Goal: Information Seeking & Learning: Learn about a topic

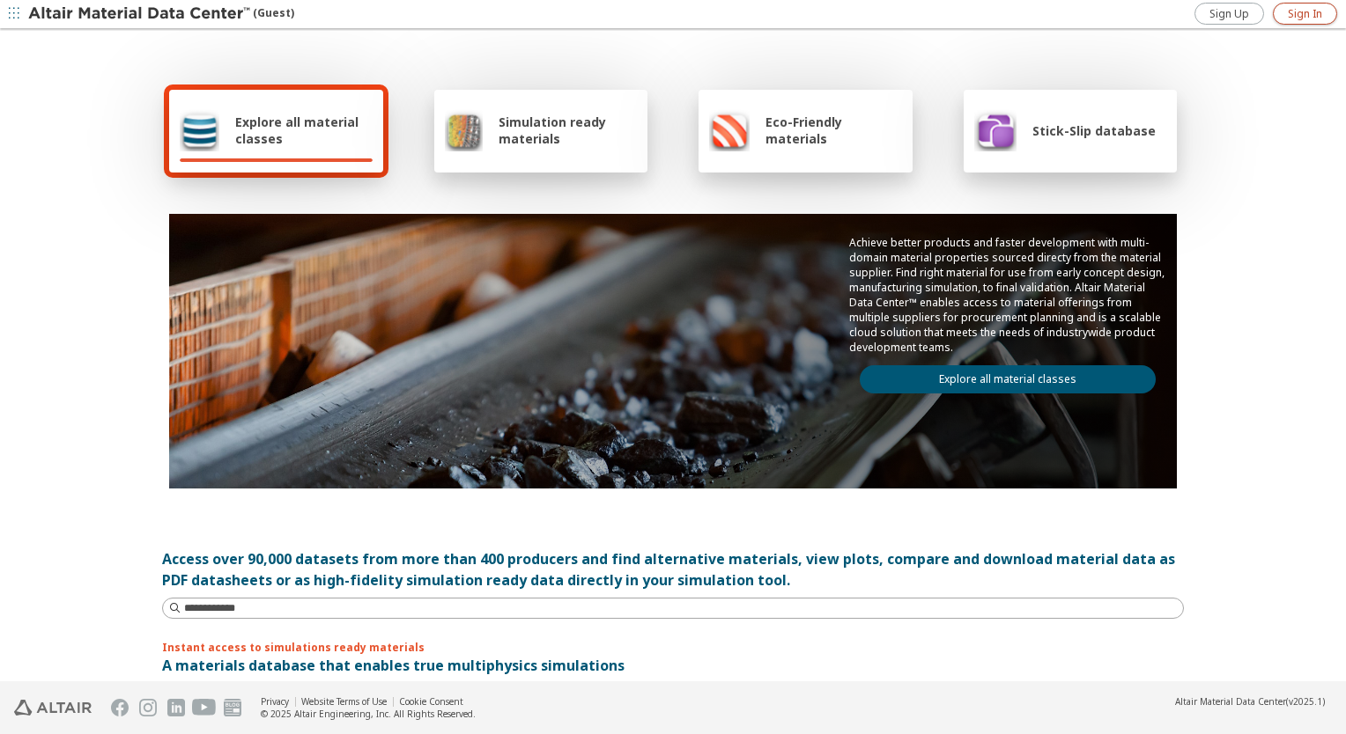
click at [1305, 11] on span "Sign In" at bounding box center [1305, 14] width 34 height 14
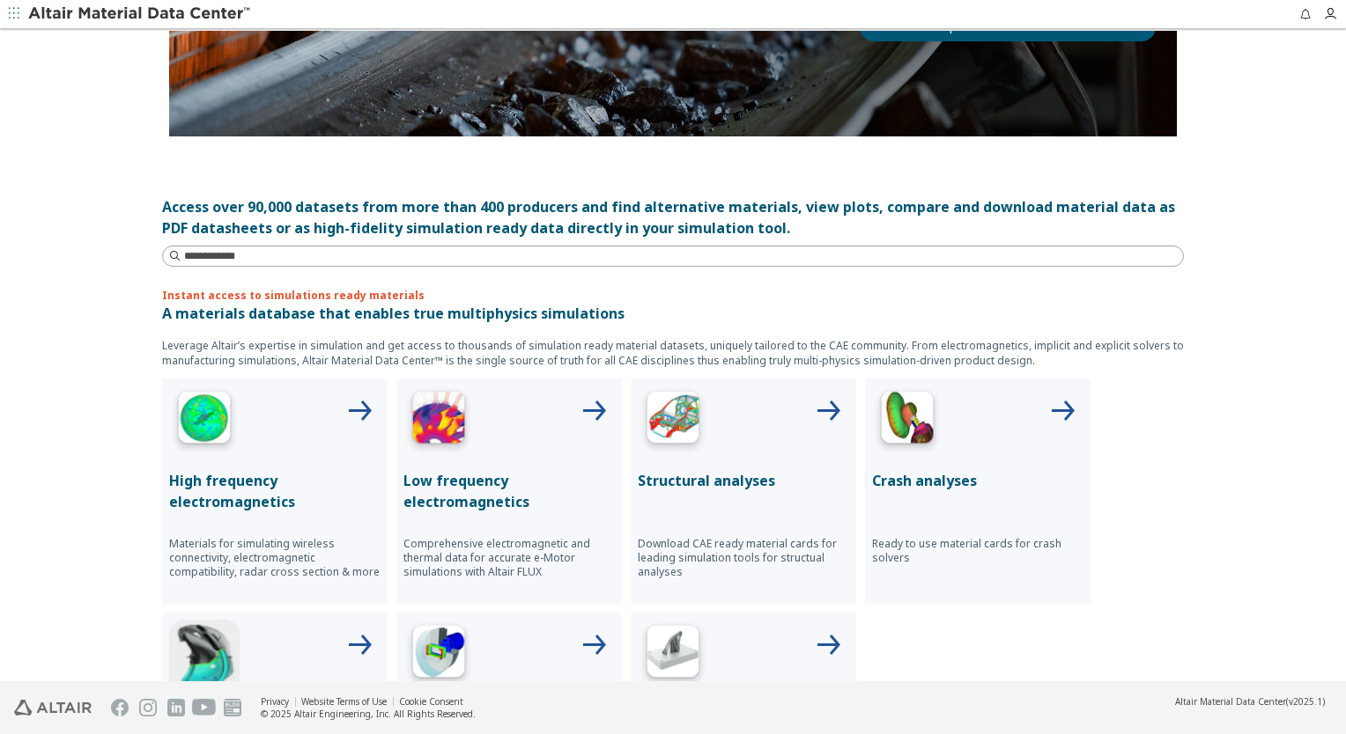
scroll to position [528, 0]
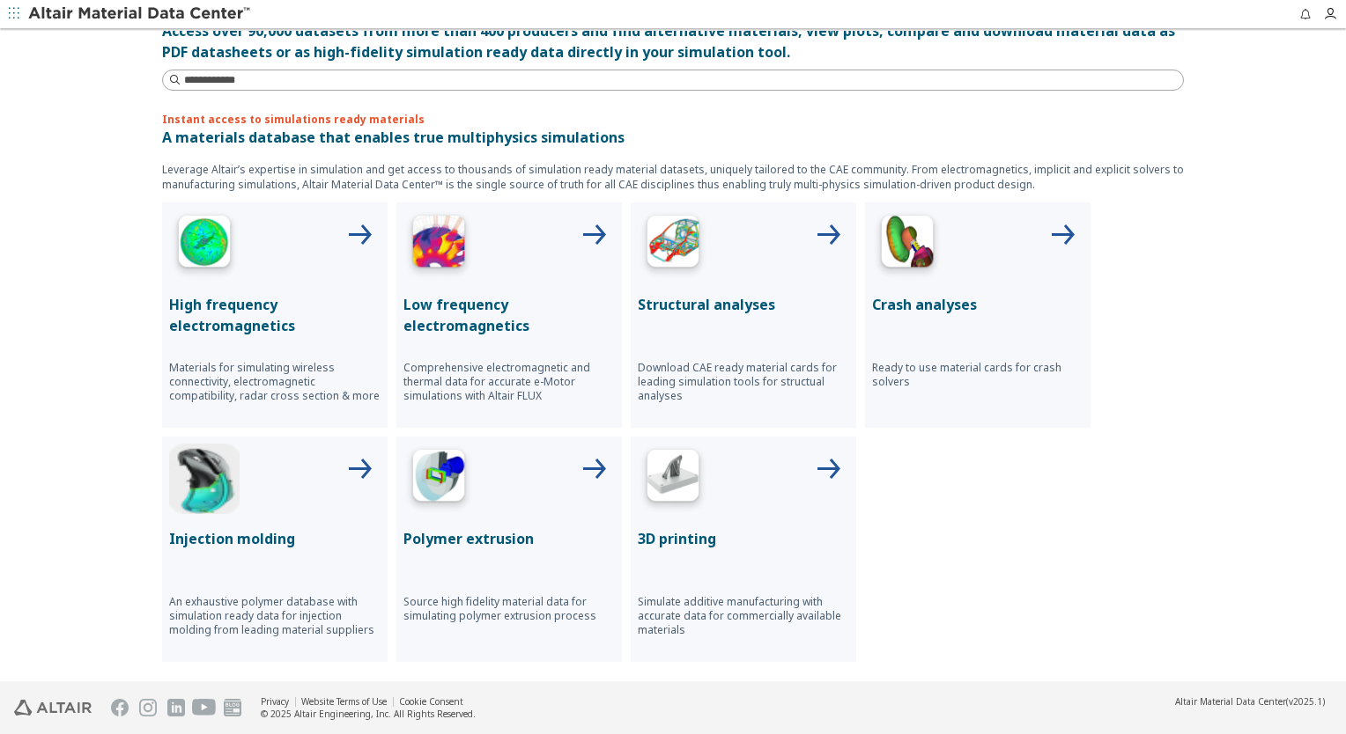
click at [714, 304] on p "Structural analyses" at bounding box center [743, 304] width 211 height 21
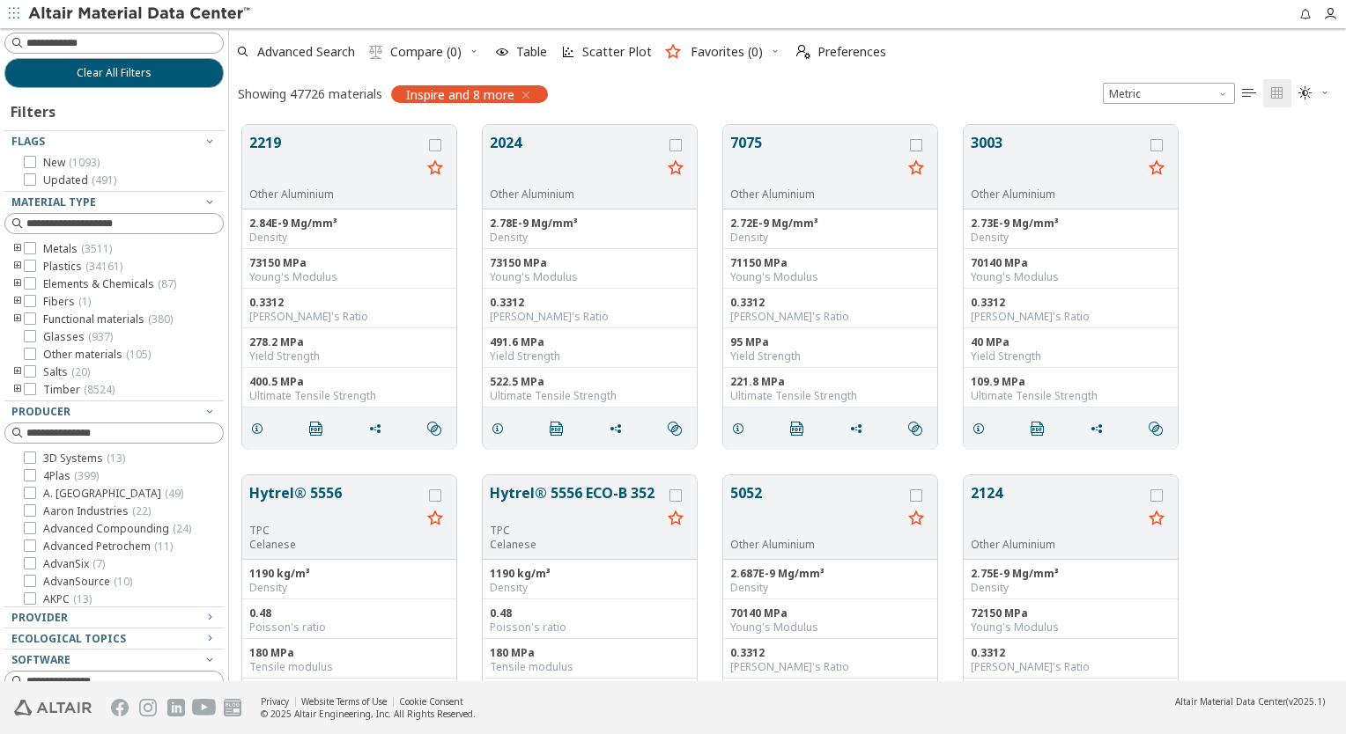
scroll to position [557, 1103]
click at [159, 44] on input at bounding box center [116, 42] width 216 height 19
type input "****"
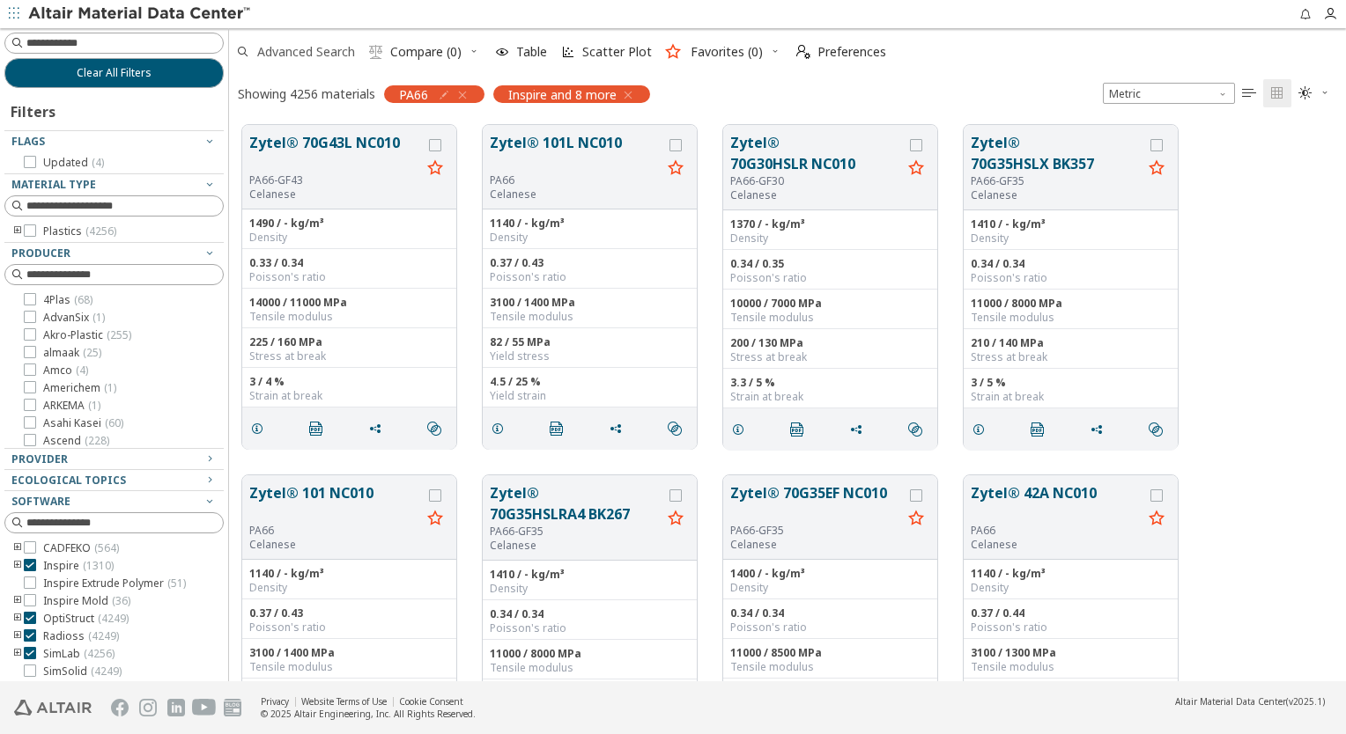
click at [299, 48] on span "Advanced Search" at bounding box center [306, 52] width 98 height 12
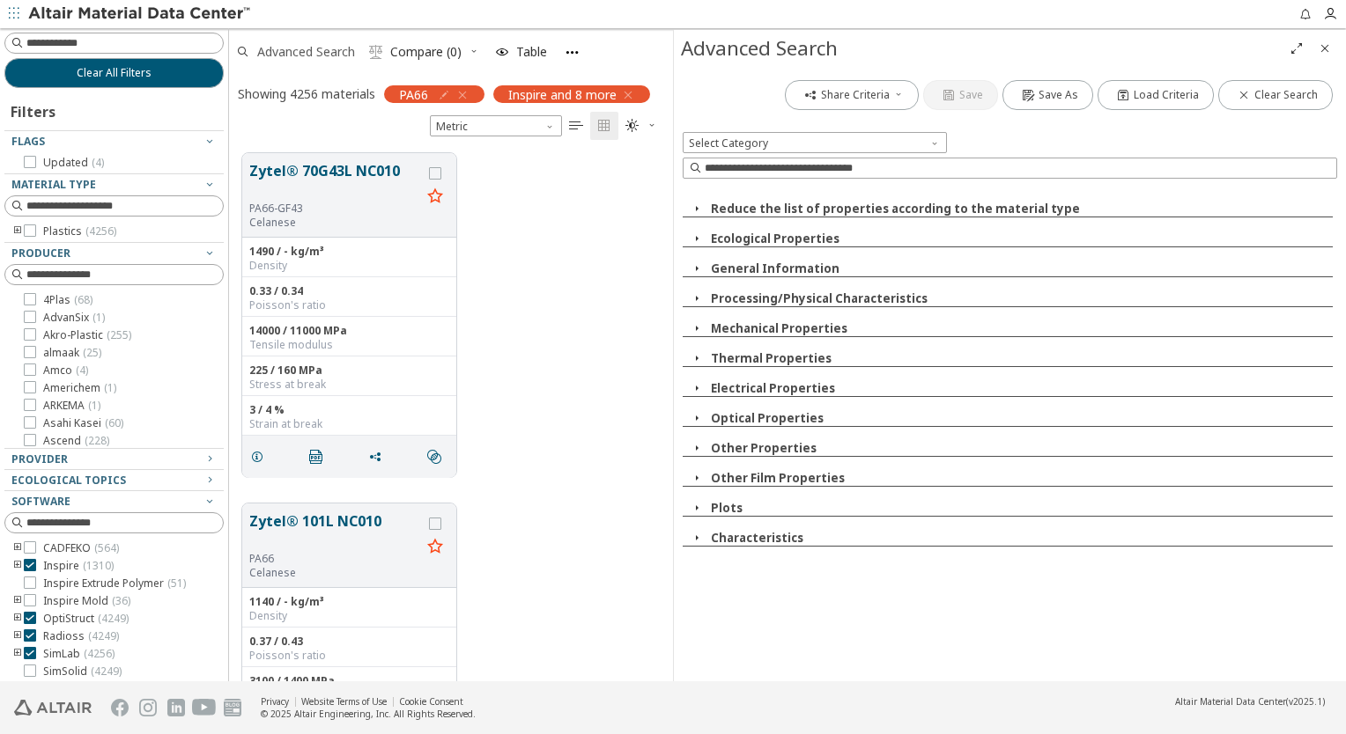
click at [299, 48] on span "Advanced Search" at bounding box center [306, 52] width 98 height 12
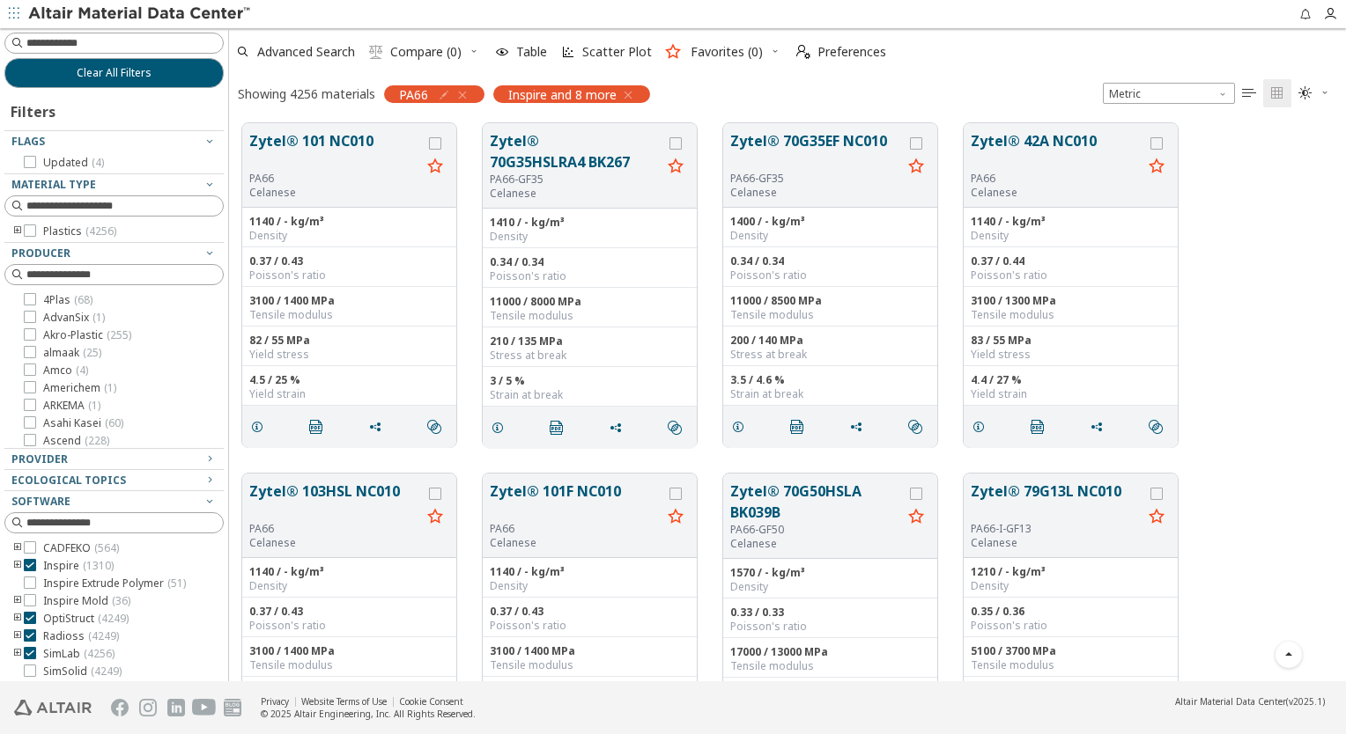
scroll to position [528, 0]
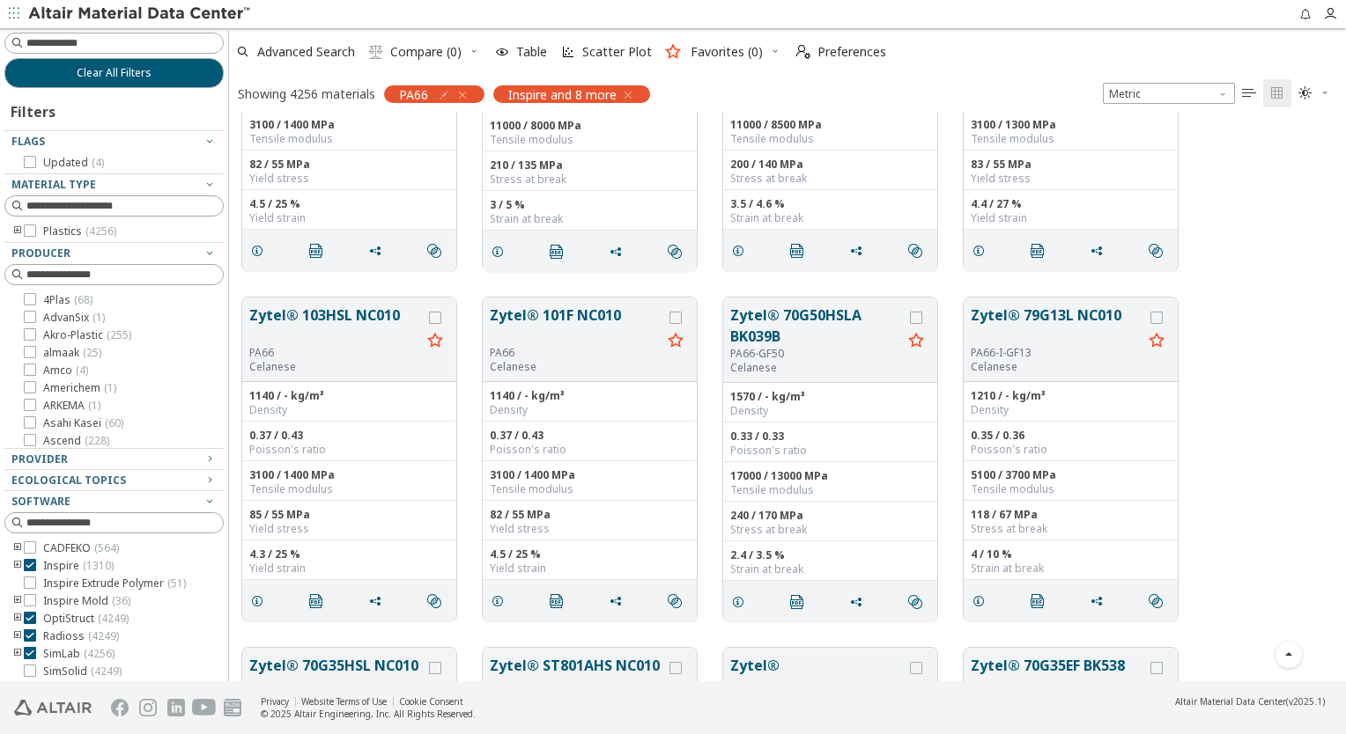
click at [16, 233] on div at bounding box center [109, 237] width 210 height 9
click at [16, 228] on icon "toogle group" at bounding box center [17, 232] width 12 height 14
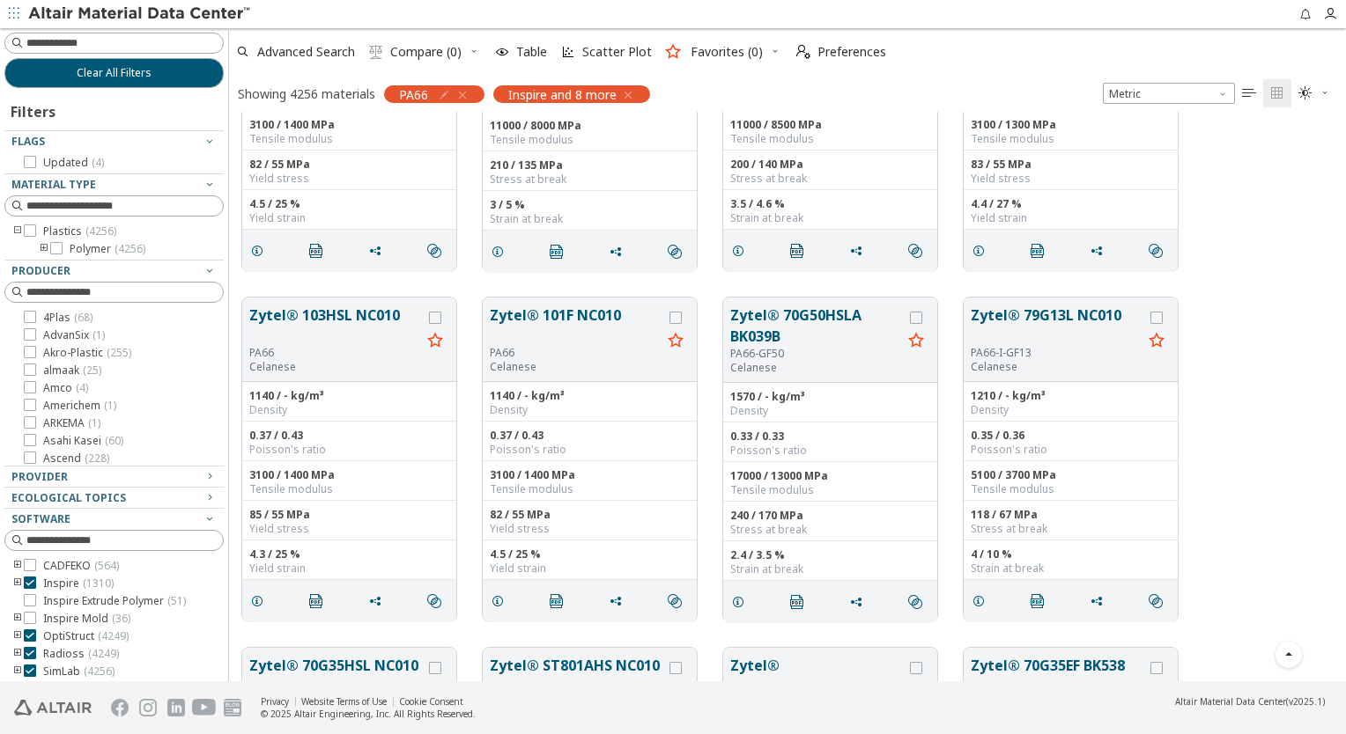
click at [43, 248] on icon "toogle group" at bounding box center [44, 249] width 12 height 14
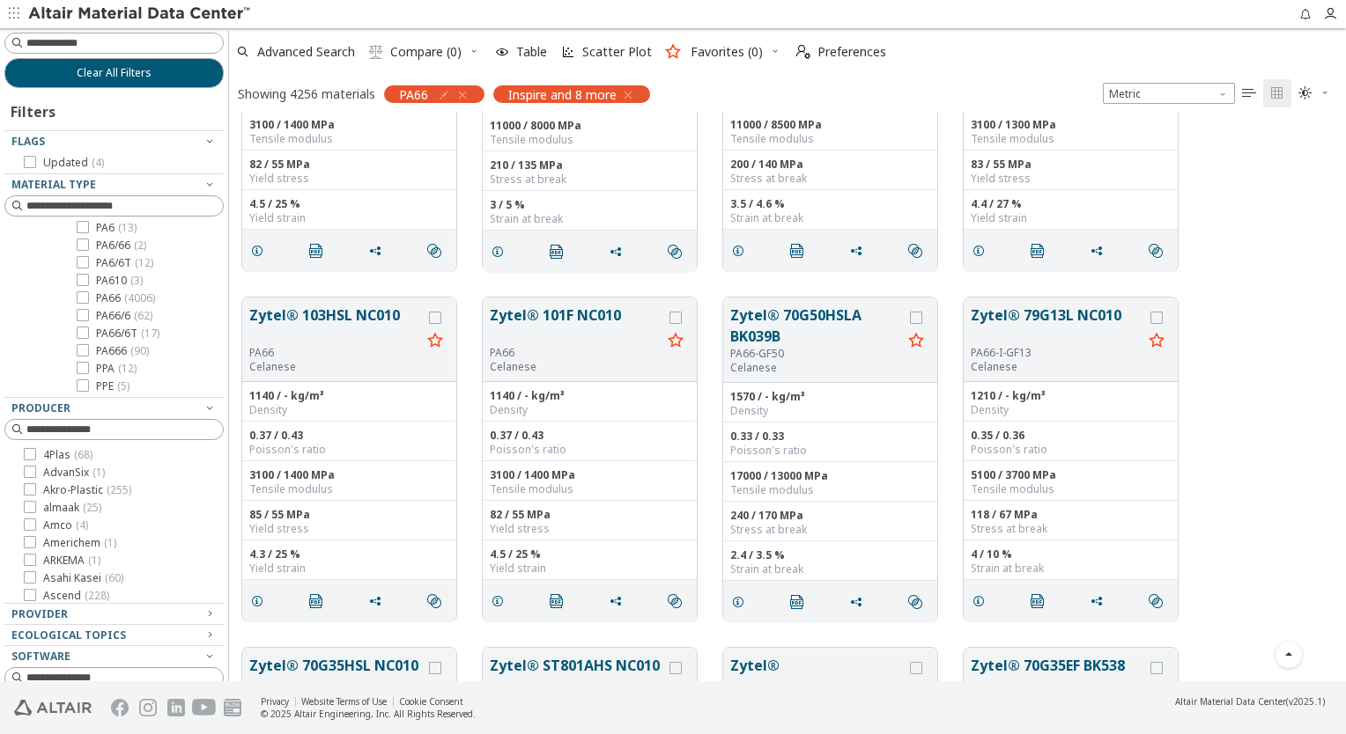
scroll to position [4, 0]
click at [465, 92] on icon "button" at bounding box center [462, 95] width 14 height 14
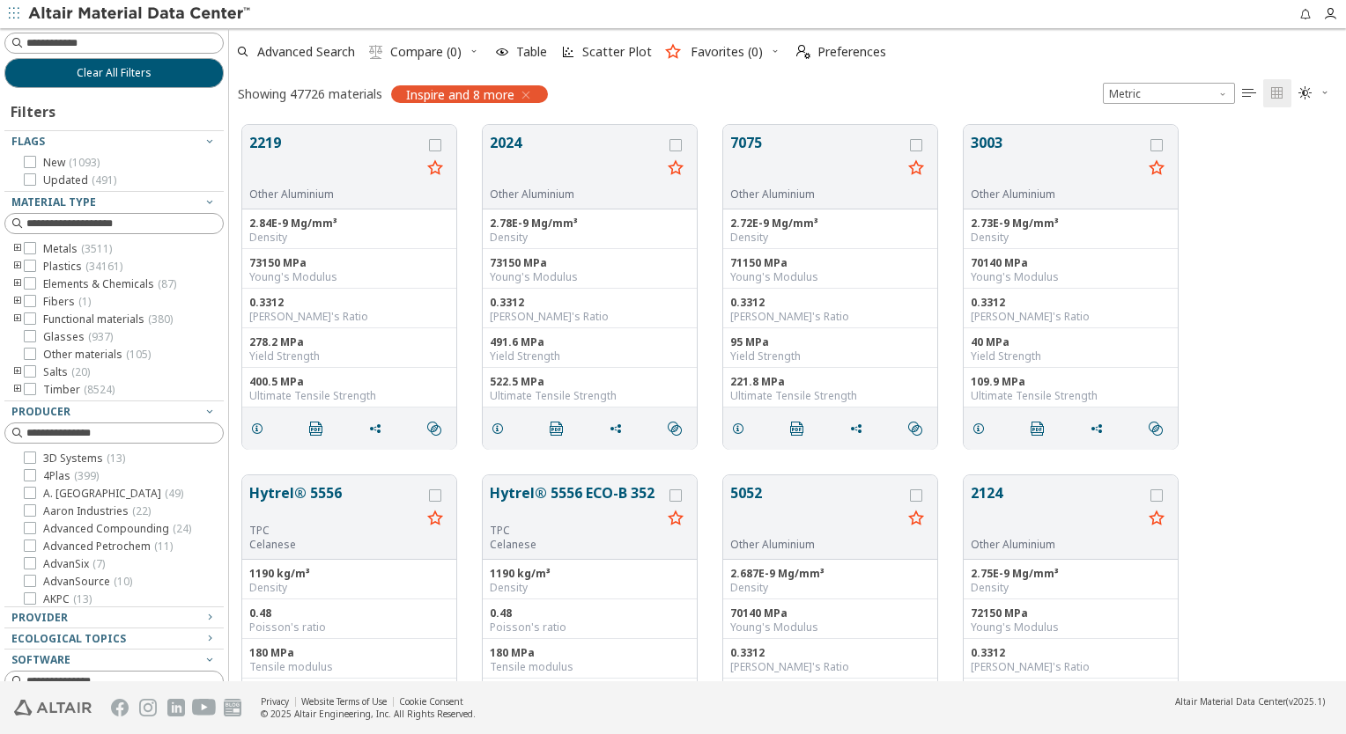
click at [16, 264] on icon "toogle group" at bounding box center [17, 267] width 12 height 14
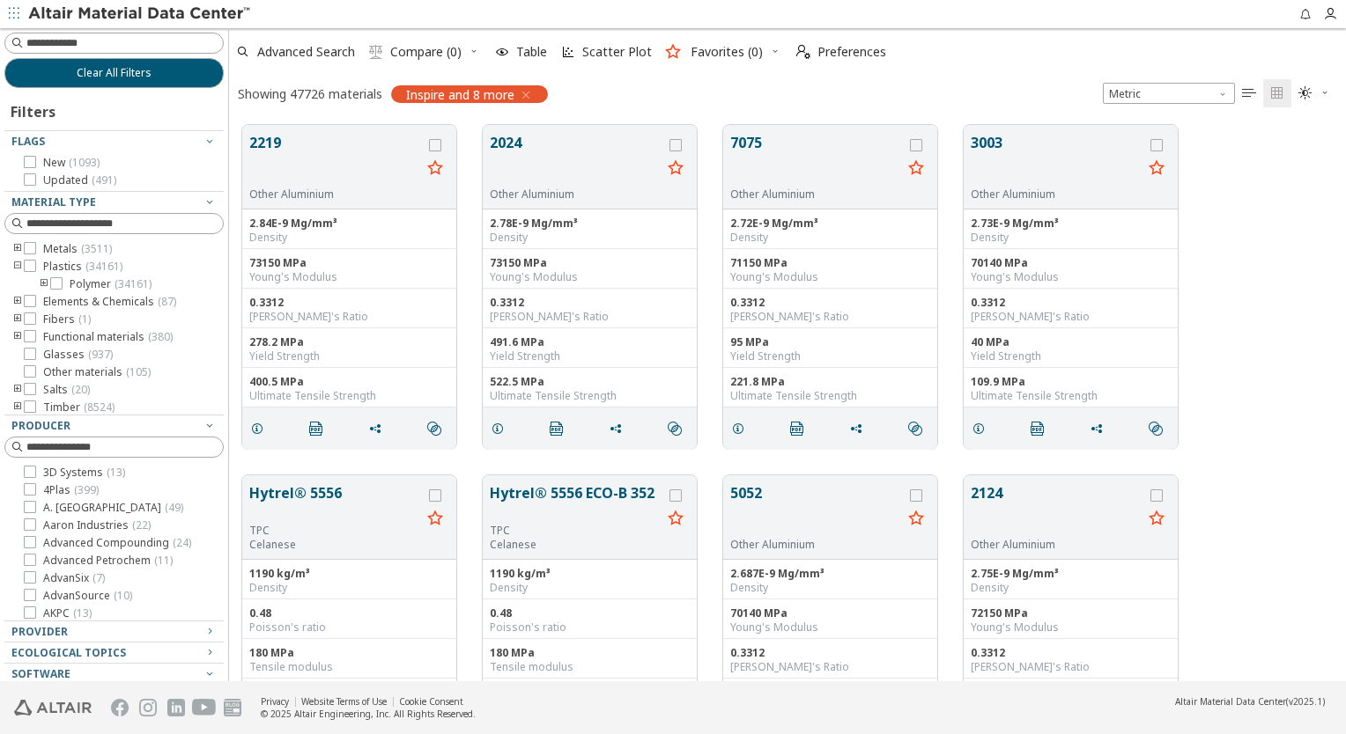
click at [42, 283] on icon "toogle group" at bounding box center [44, 284] width 12 height 14
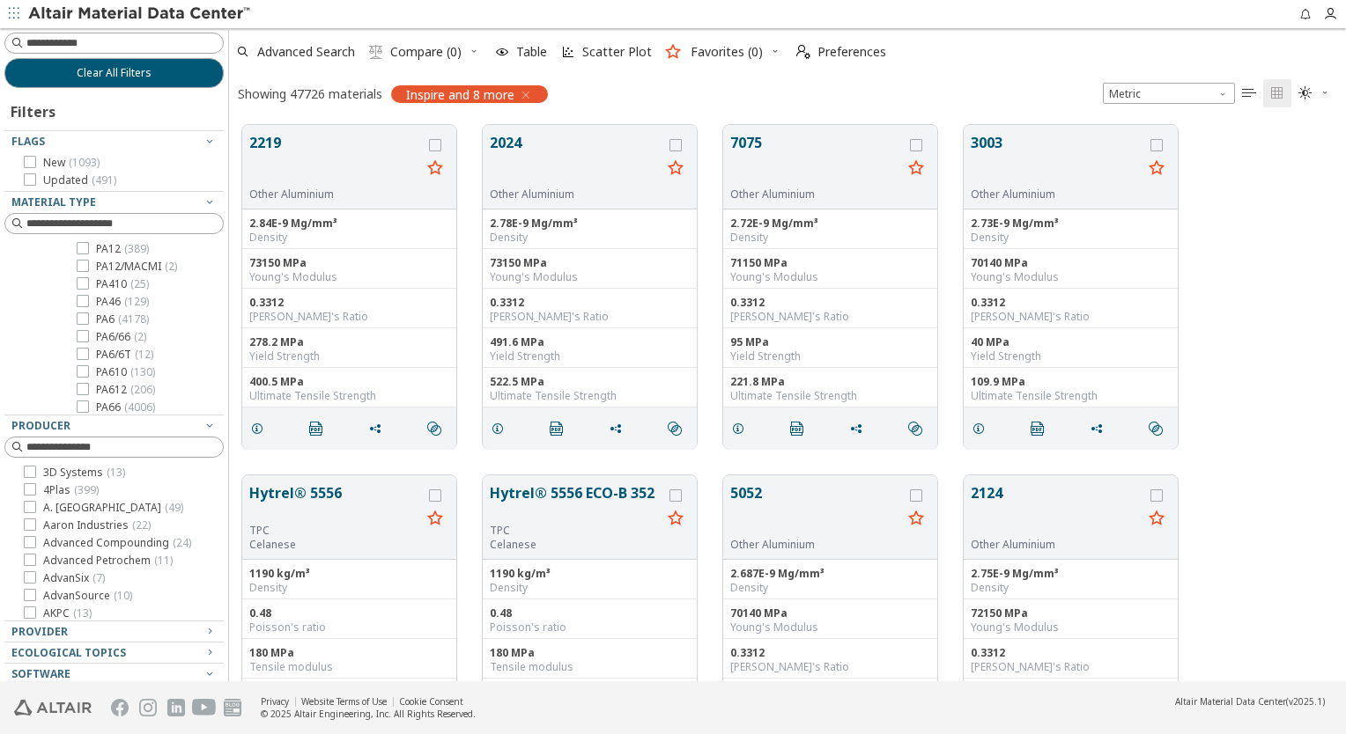
scroll to position [616, 0]
click at [84, 317] on icon at bounding box center [83, 319] width 12 height 12
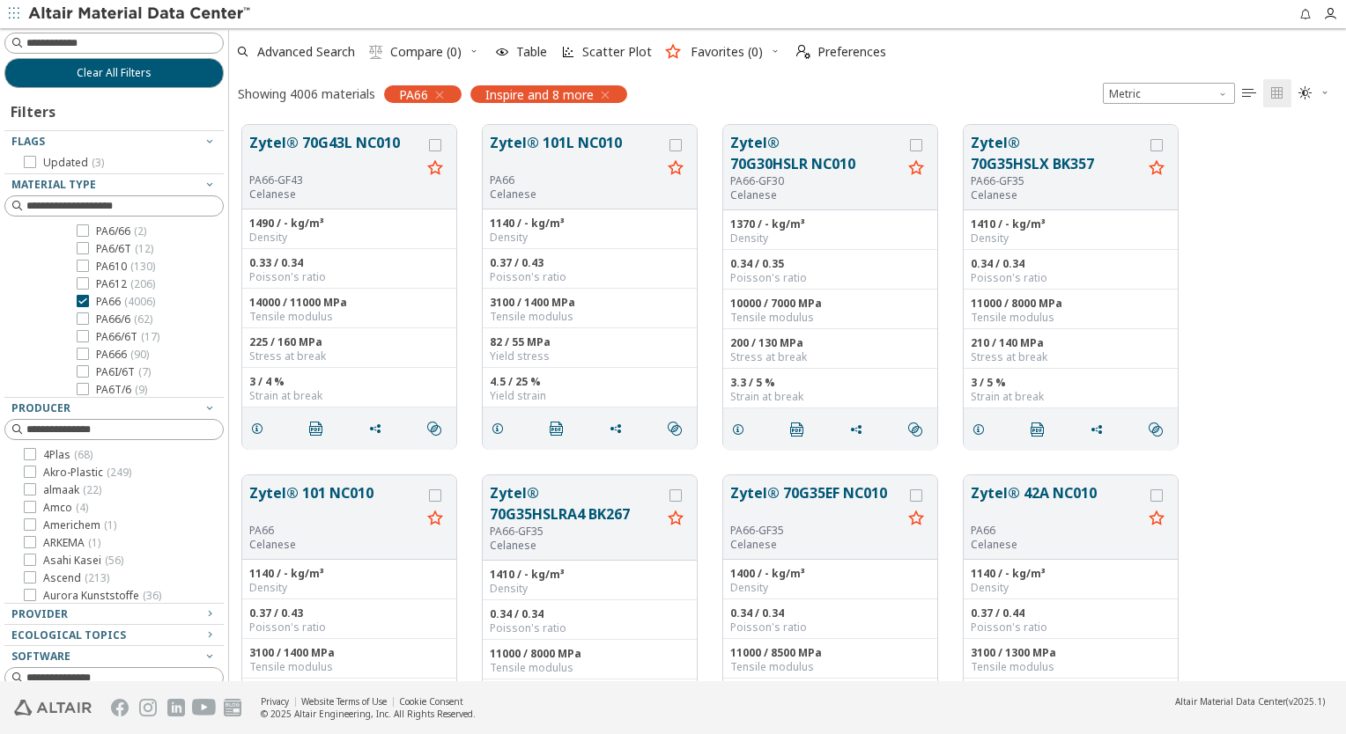
click at [1251, 93] on icon "" at bounding box center [1249, 93] width 14 height 14
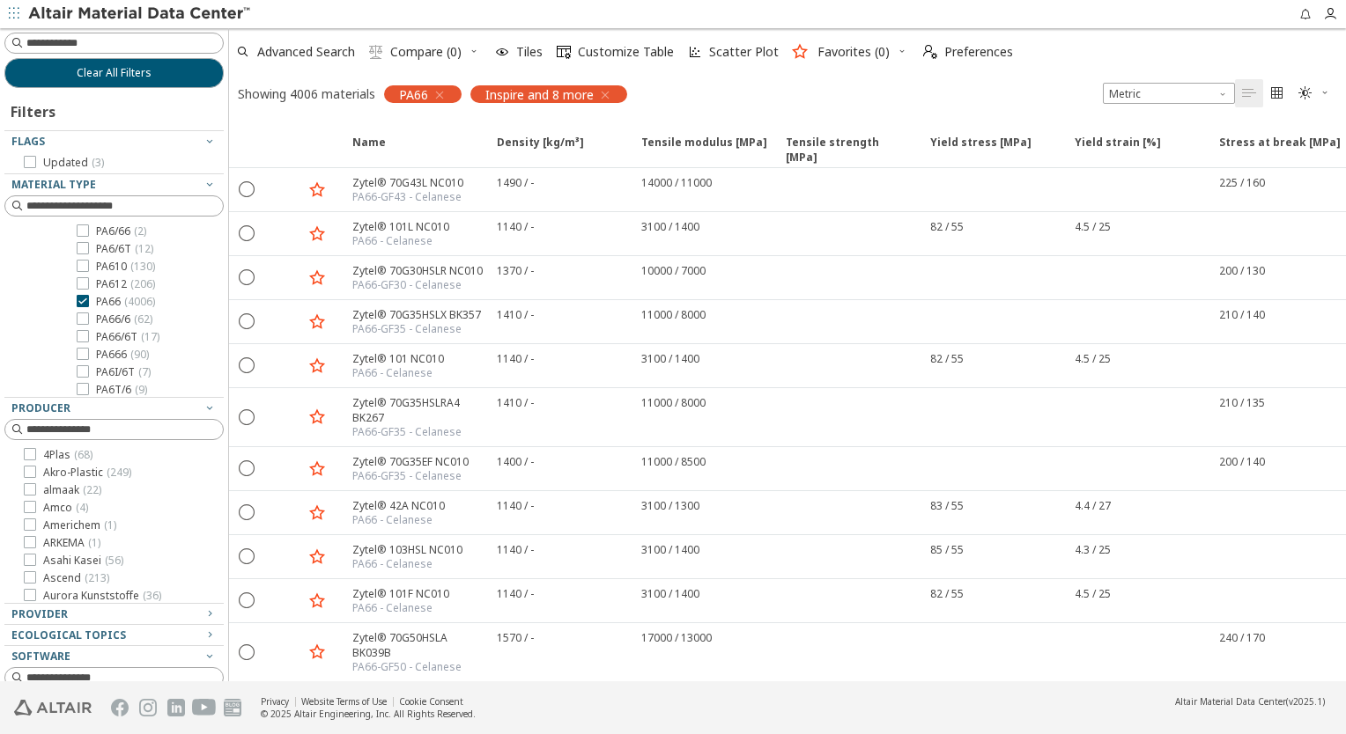
click at [1273, 92] on icon "" at bounding box center [1277, 93] width 14 height 14
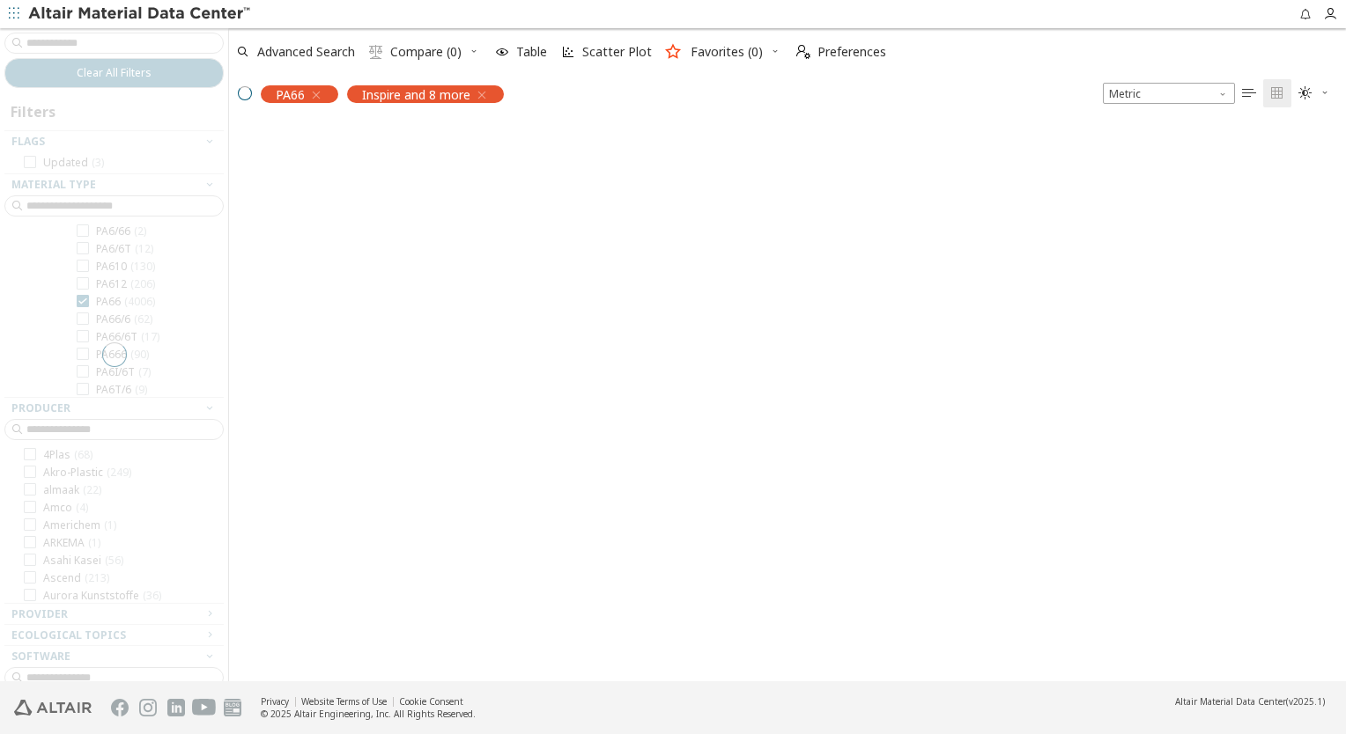
click at [1321, 93] on icon "button" at bounding box center [1324, 92] width 11 height 11
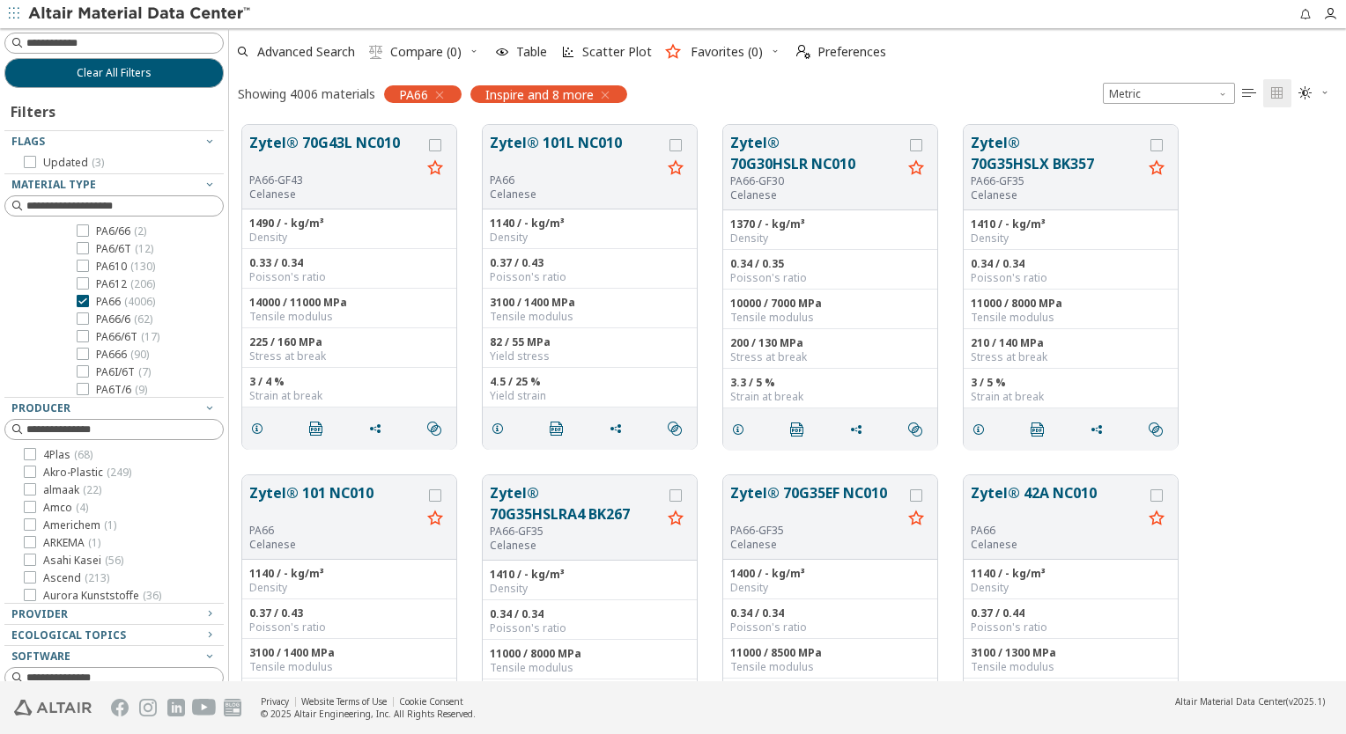
scroll to position [557, 1103]
click at [1323, 90] on icon "button" at bounding box center [1324, 92] width 11 height 11
click at [1282, 144] on span "Light Blue" at bounding box center [1256, 150] width 141 height 28
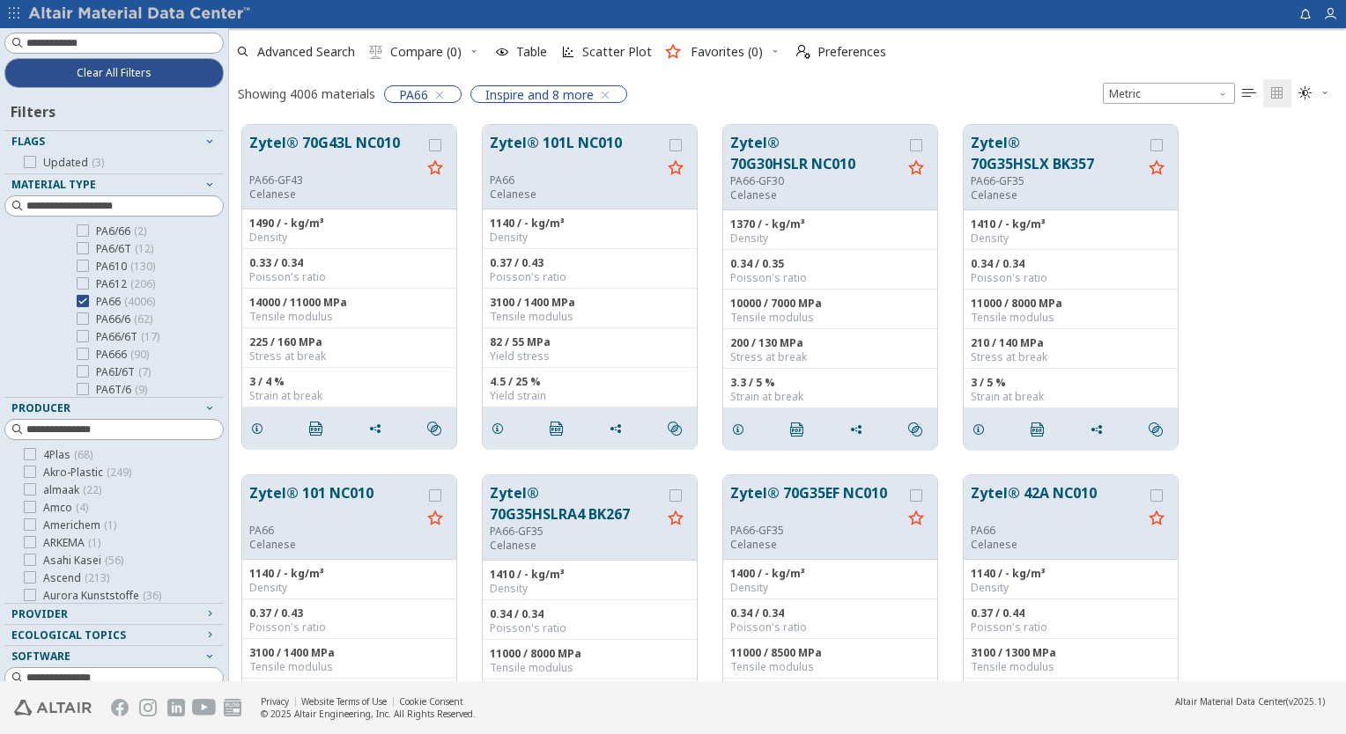
click at [1323, 97] on icon "button" at bounding box center [1324, 92] width 11 height 11
click at [1307, 117] on span "Light" at bounding box center [1256, 121] width 141 height 28
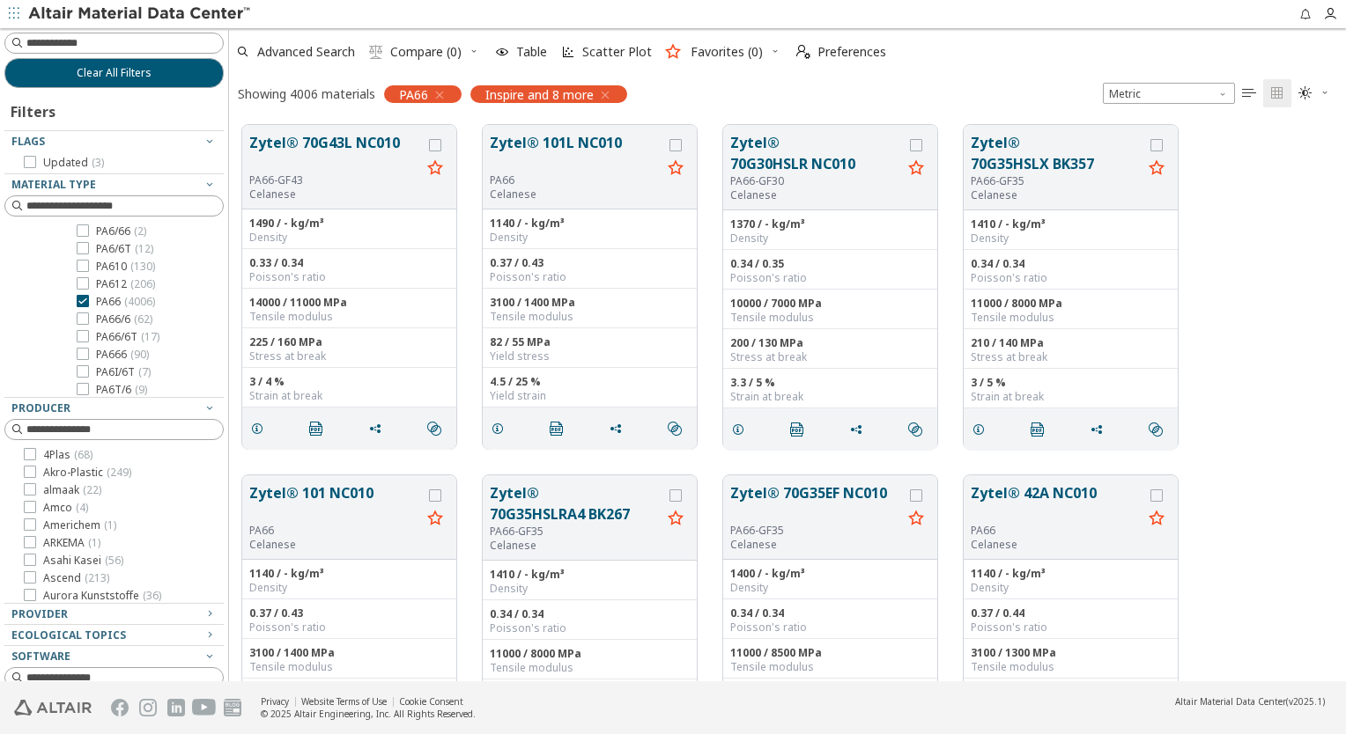
click at [1322, 92] on icon "button" at bounding box center [1324, 92] width 11 height 11
click at [1290, 146] on span "Light Blue" at bounding box center [1256, 150] width 141 height 28
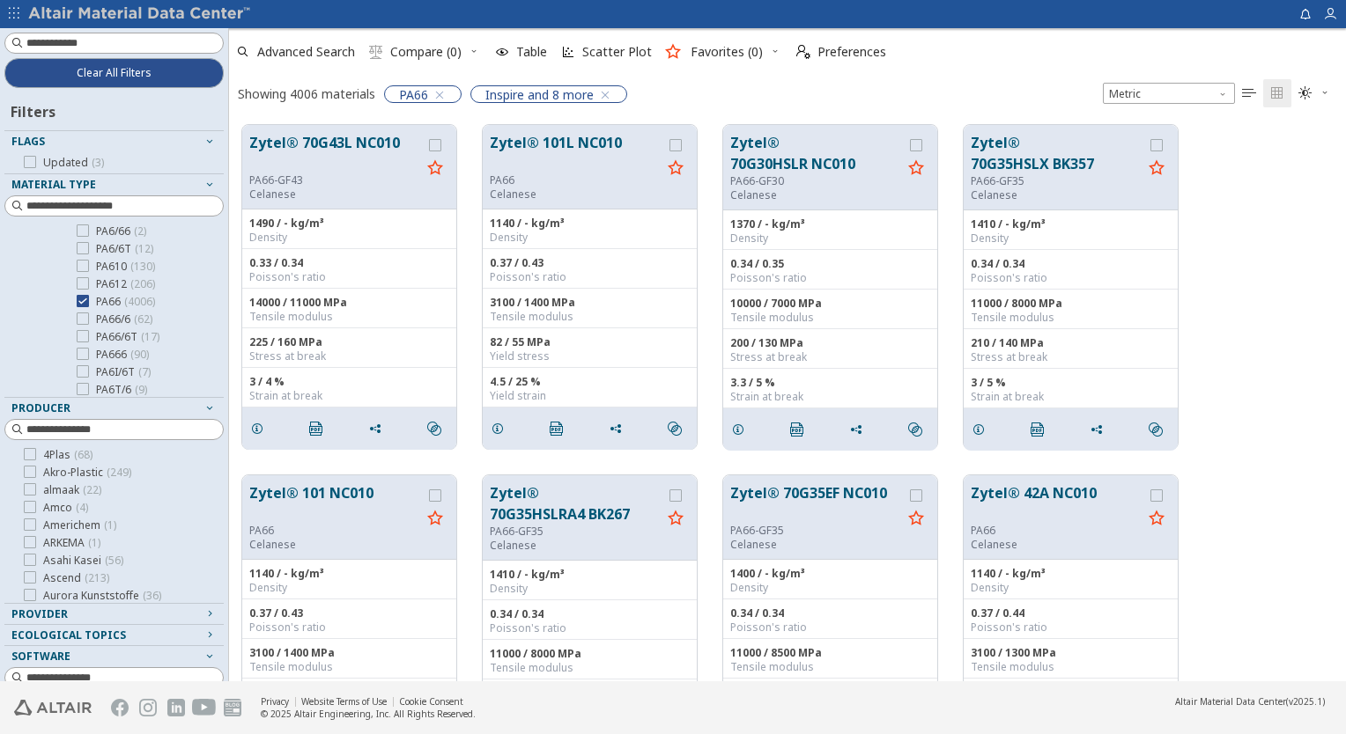
click at [1282, 199] on div "Zytel® 70G43L NC010 PA66-GF43 Celanese 1490 / - kg/m³ Density 0.33 / 0.34 Poiss…" at bounding box center [787, 287] width 1117 height 351
click at [1321, 94] on icon "button" at bounding box center [1324, 92] width 11 height 11
click at [1291, 173] on span "Dark" at bounding box center [1256, 178] width 141 height 28
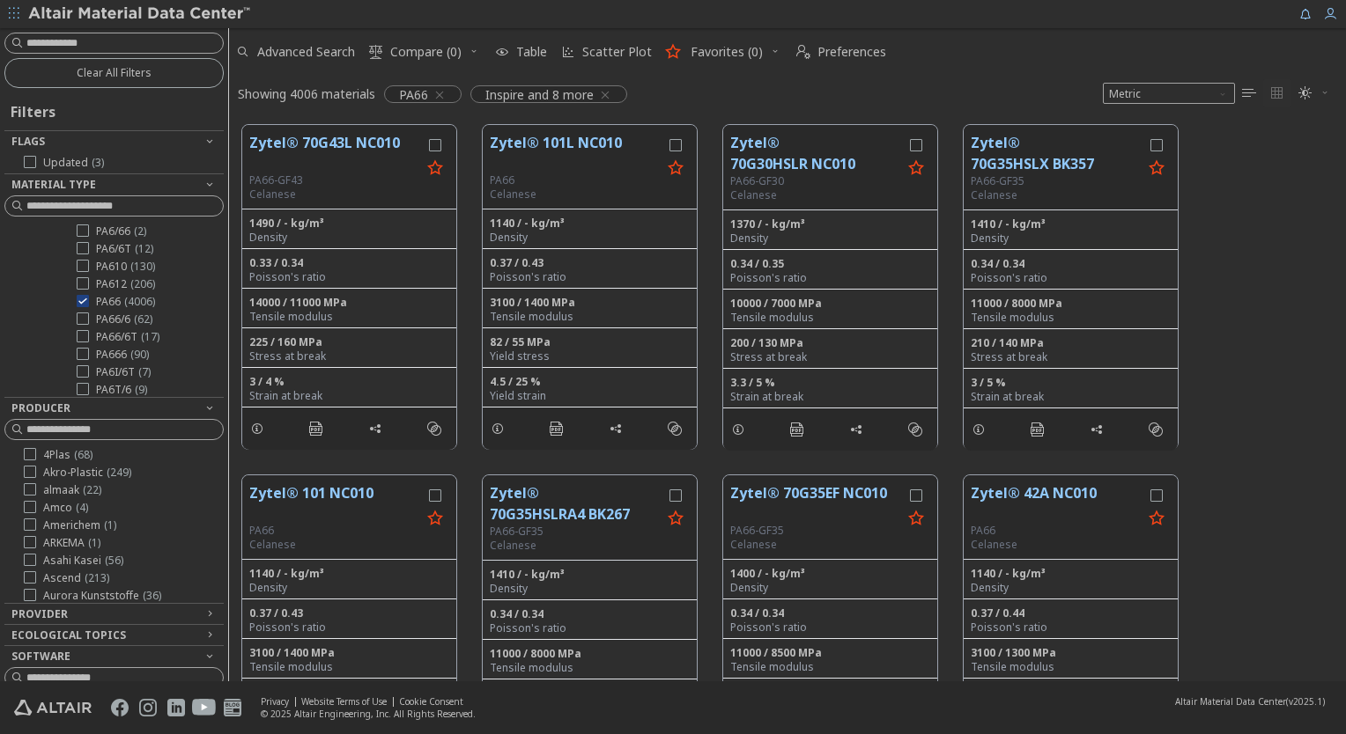
click at [1328, 100] on span "" at bounding box center [1314, 93] width 39 height 28
click at [1282, 149] on span "Light Blue" at bounding box center [1256, 150] width 141 height 28
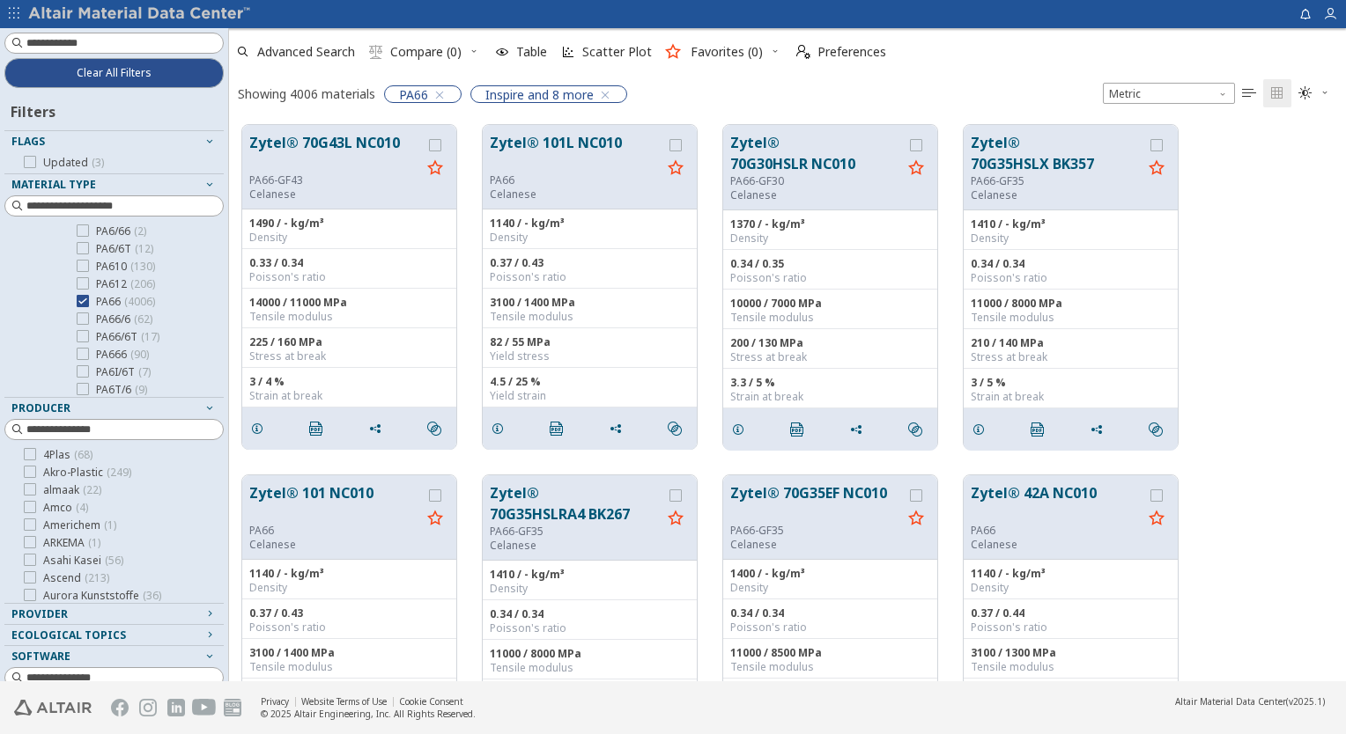
click at [1277, 176] on div "Zytel® 70G43L NC010 PA66-GF43 Celanese 1490 / - kg/m³ Density 0.33 / 0.34 Poiss…" at bounding box center [787, 287] width 1117 height 351
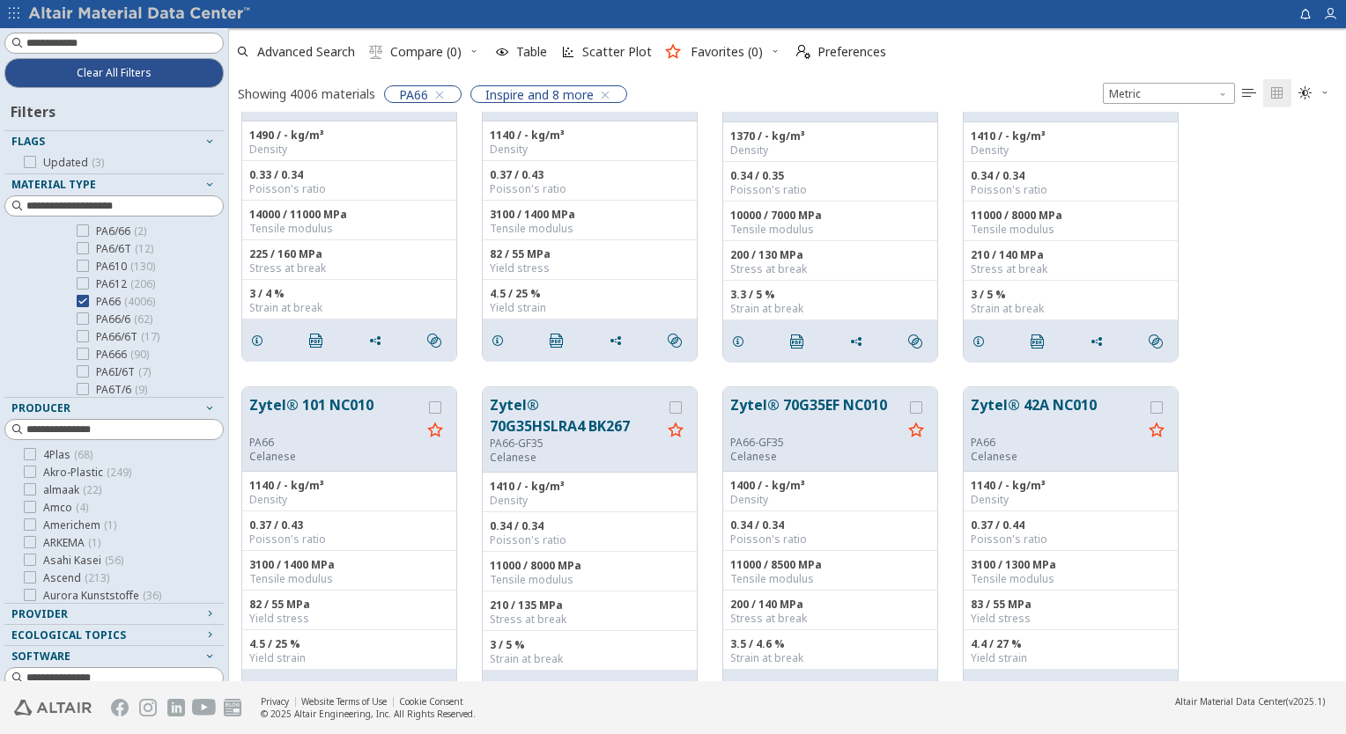
scroll to position [0, 0]
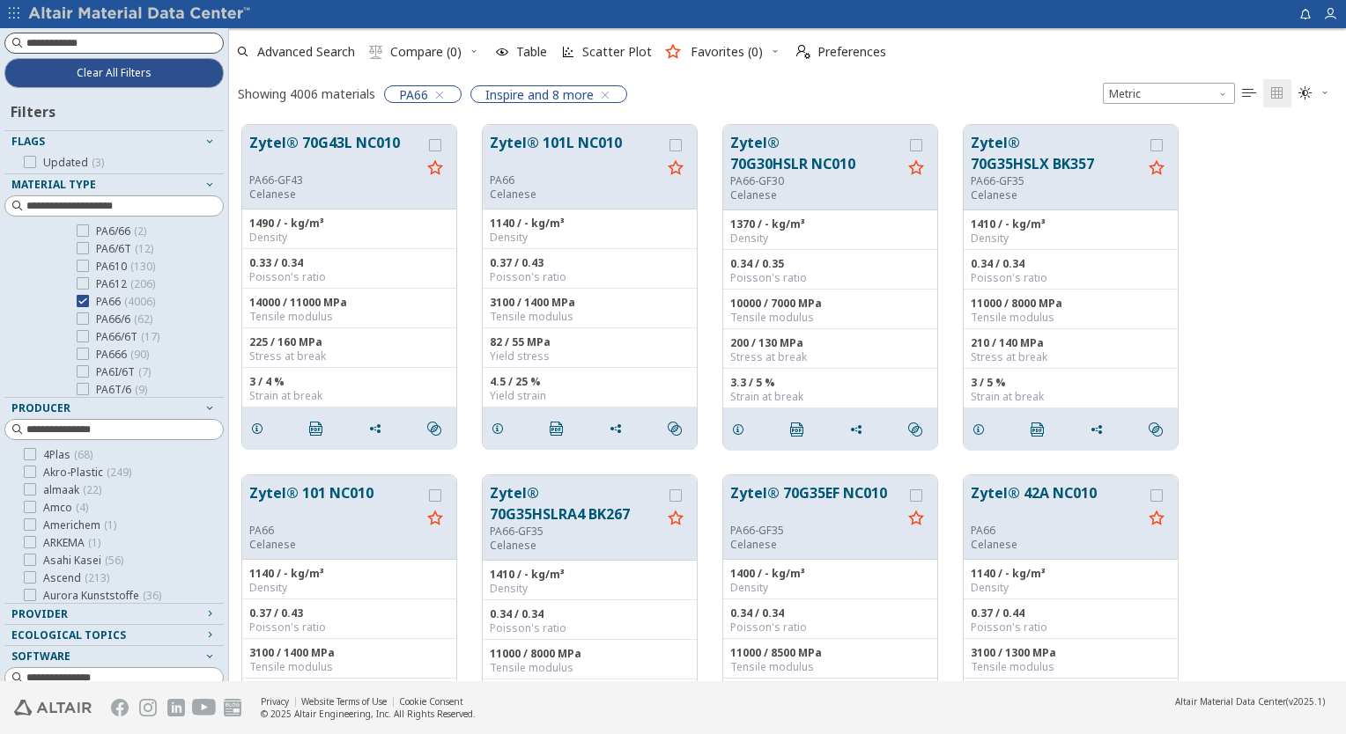
click at [162, 48] on input at bounding box center [124, 43] width 196 height 18
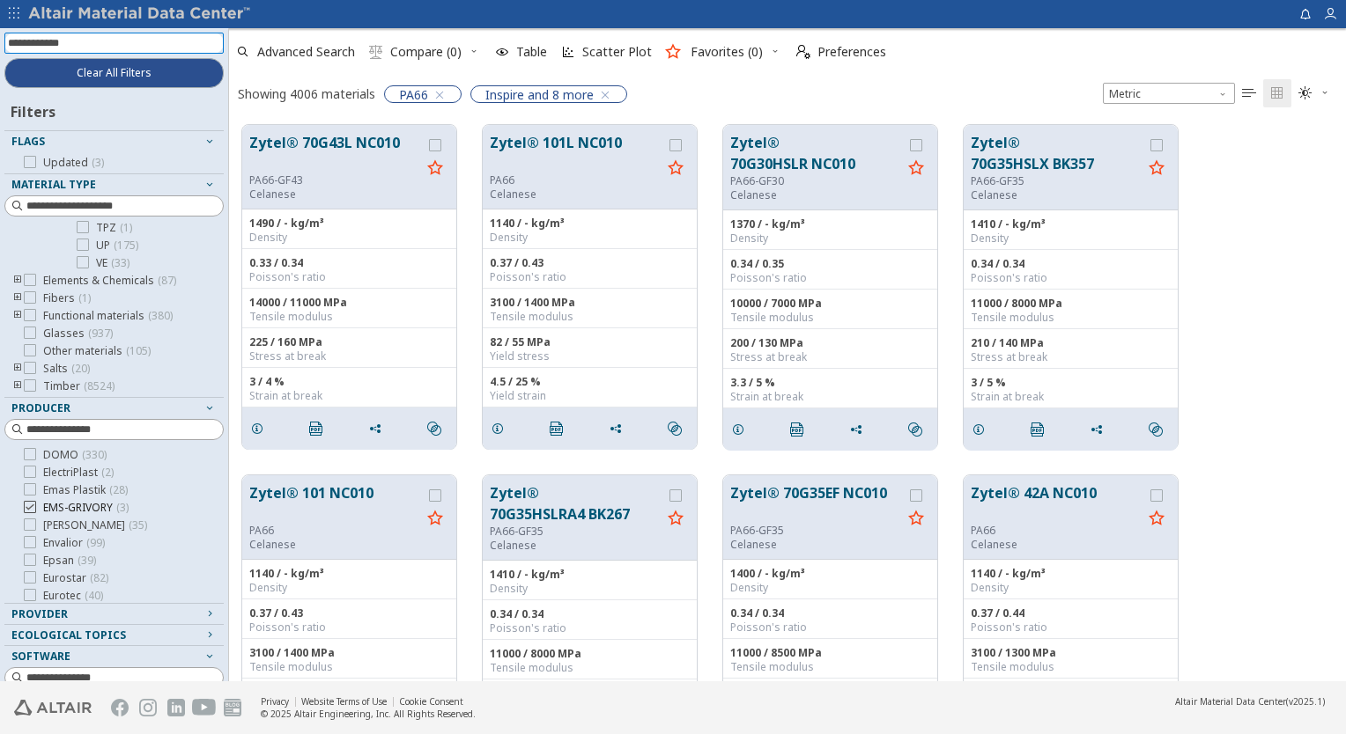
scroll to position [264, 0]
click at [33, 455] on icon at bounding box center [30, 454] width 12 height 12
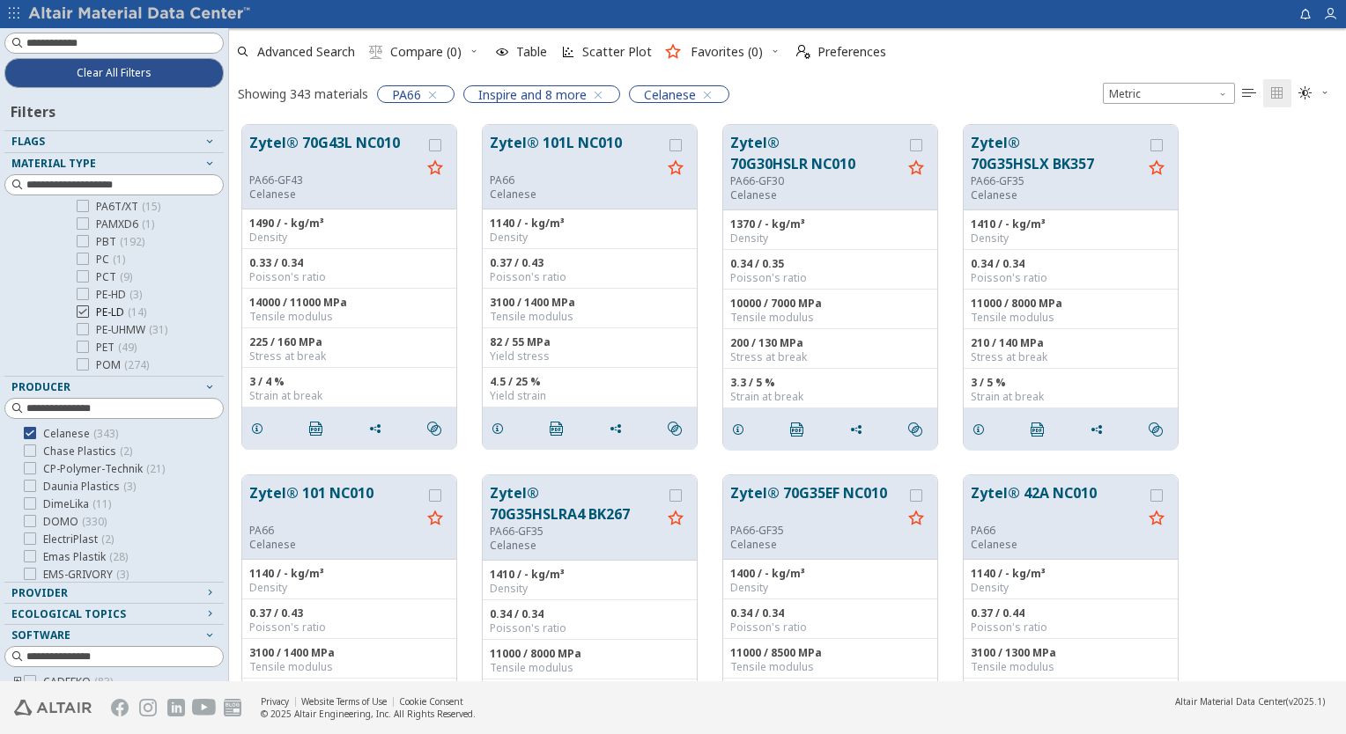
scroll to position [109, 0]
click at [1260, 343] on div "Zytel® 70G43L NC010 PA66-GF43 Celanese 1490 / - kg/m³ Density 0.33 / 0.34 Poiss…" at bounding box center [787, 287] width 1117 height 351
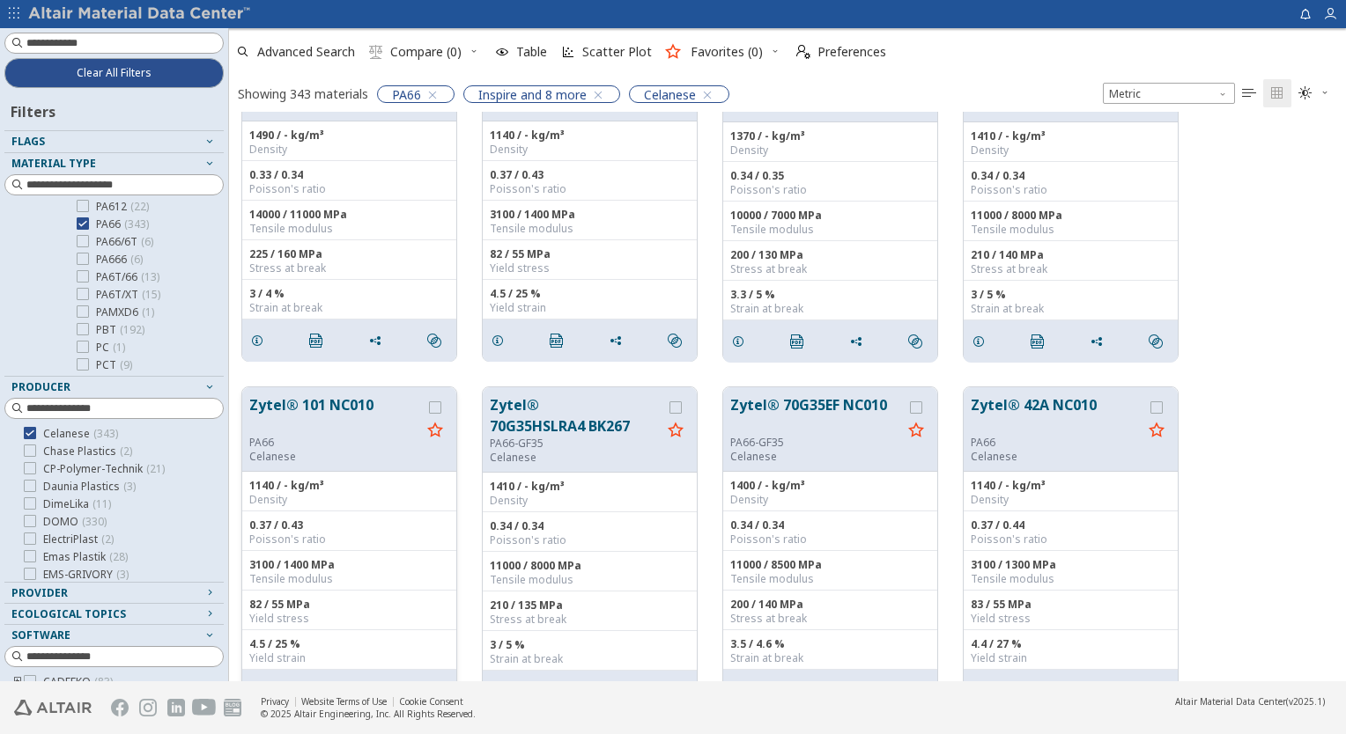
click at [311, 404] on button "Zytel® 101 NC010" at bounding box center [335, 415] width 172 height 41
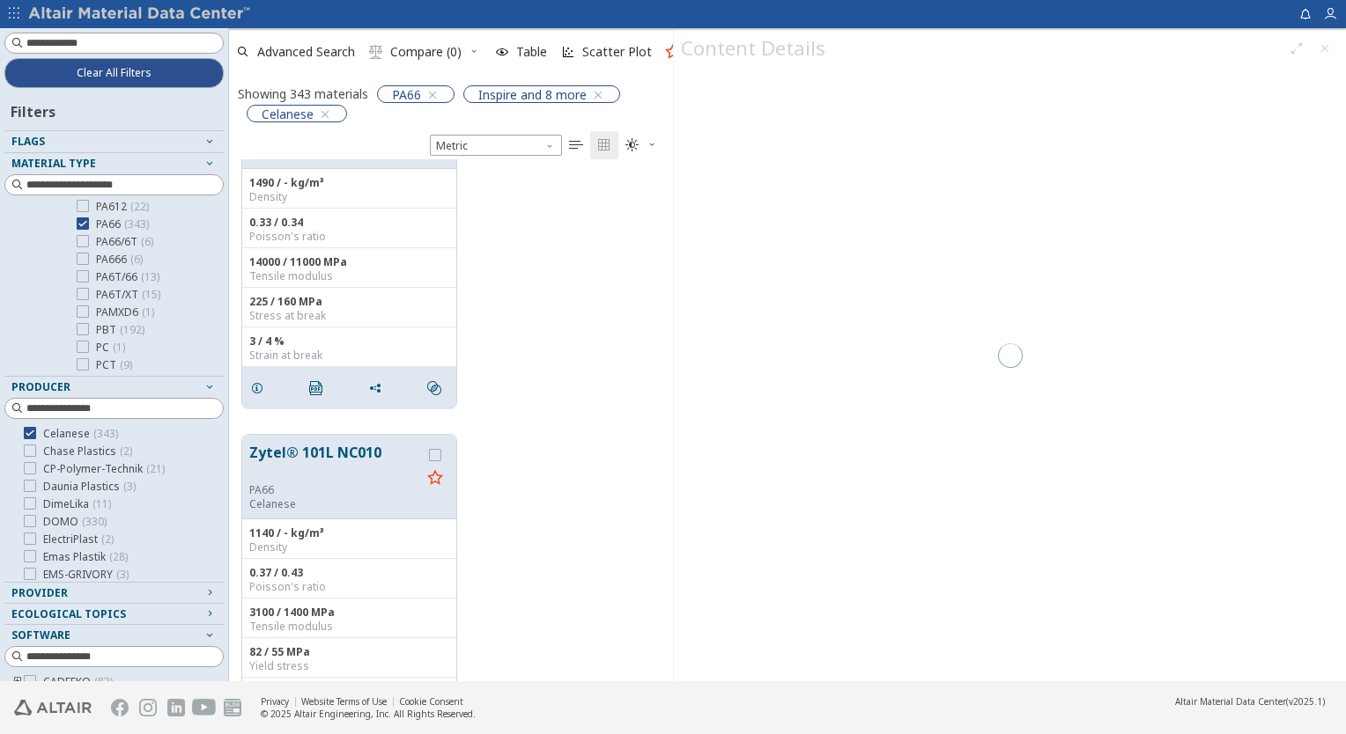
scroll to position [510, 430]
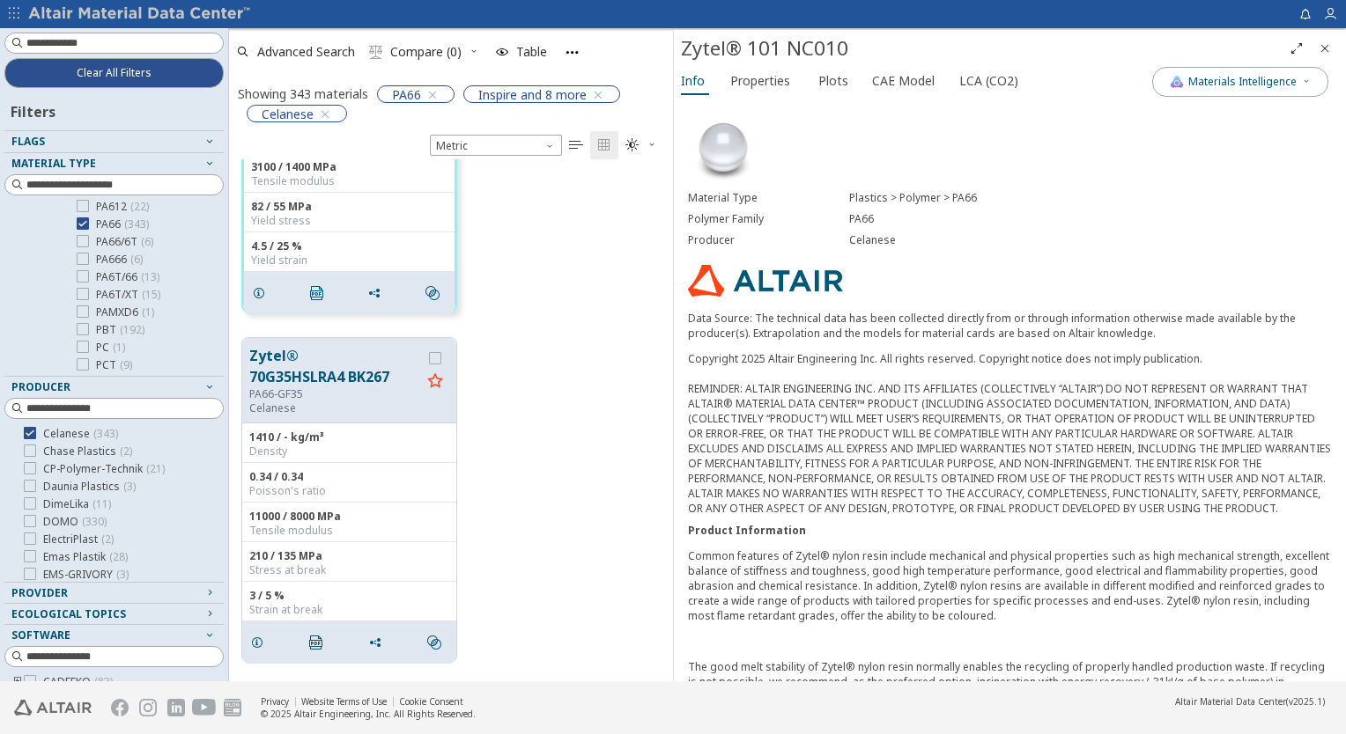
scroll to position [1323, 0]
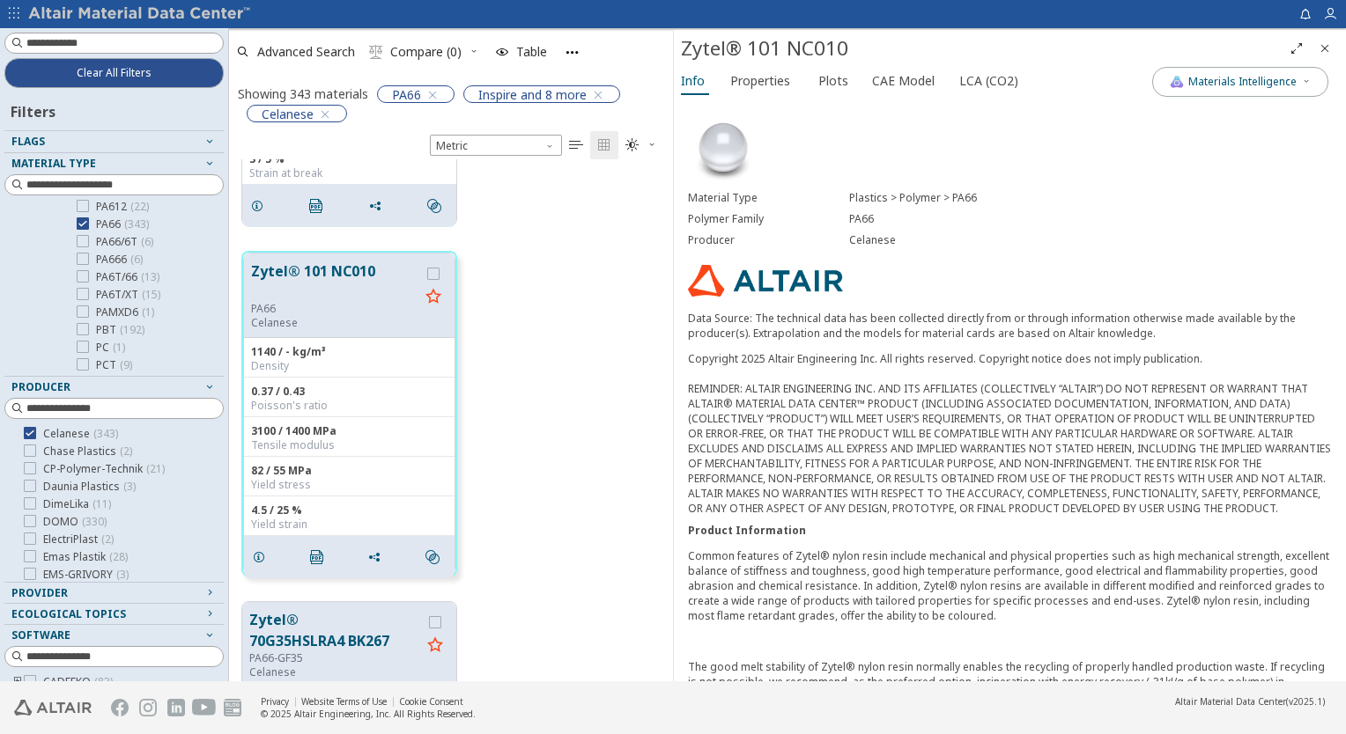
click at [652, 144] on icon "button" at bounding box center [651, 144] width 11 height 11
click at [644, 173] on span "Light" at bounding box center [696, 173] width 141 height 28
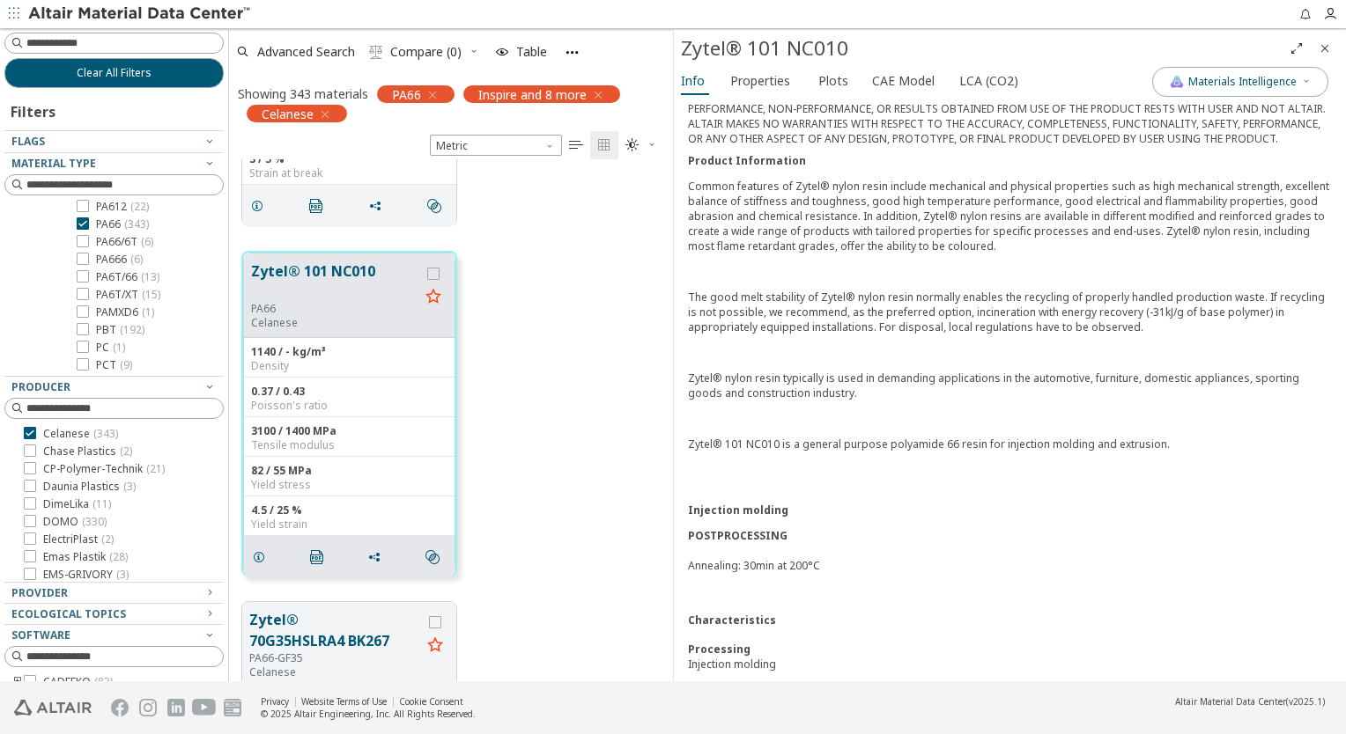
scroll to position [0, 0]
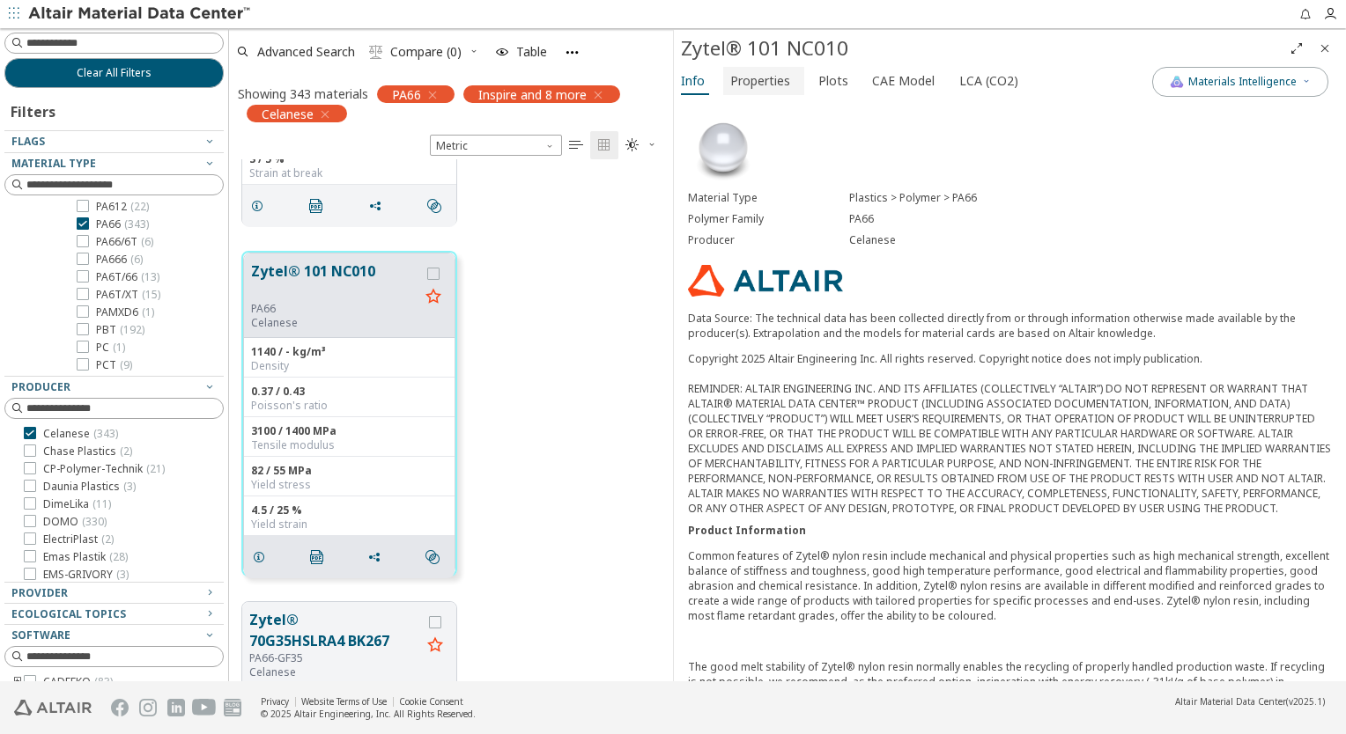
click at [769, 85] on span "Properties" at bounding box center [760, 81] width 60 height 28
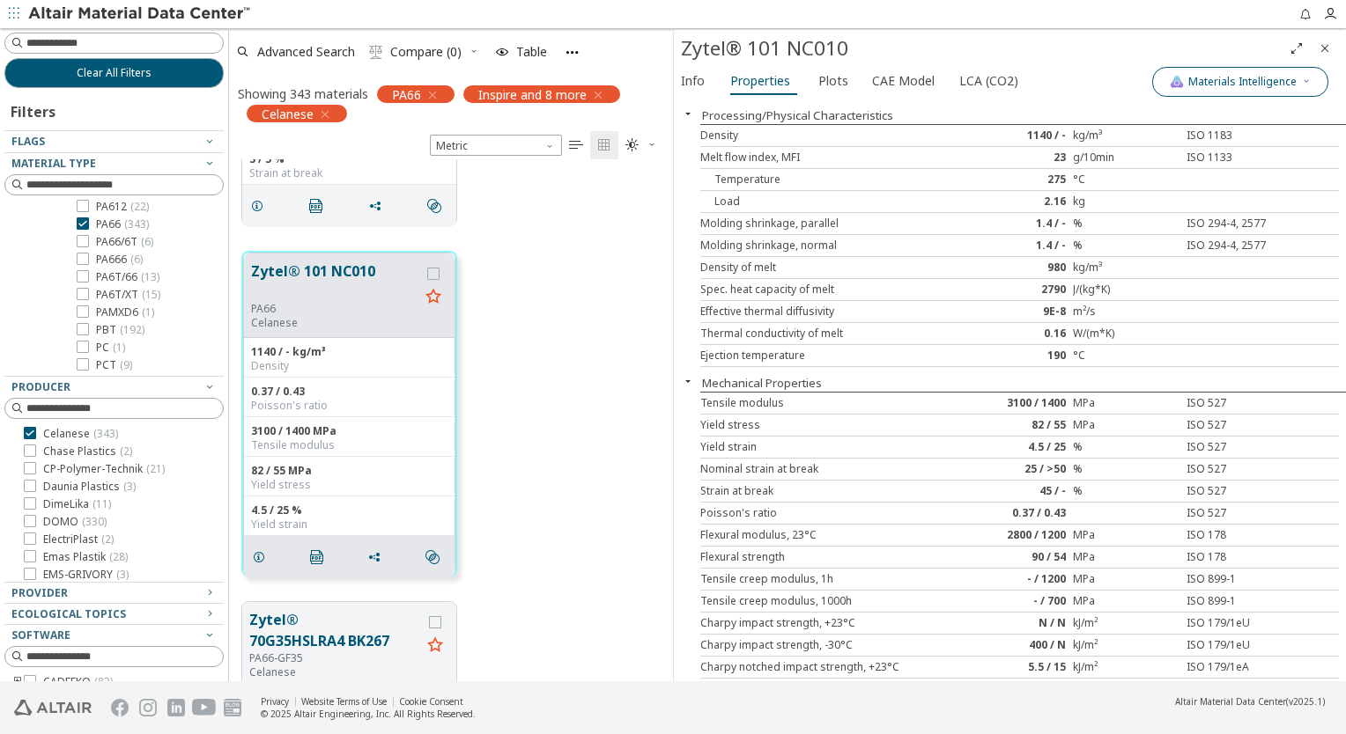
click at [1255, 83] on span "Materials Intelligence" at bounding box center [1242, 82] width 108 height 14
click at [1209, 161] on label "Generic data" at bounding box center [1231, 163] width 73 height 26
click at [1181, 161] on button "Generic data" at bounding box center [1163, 163] width 35 height 18
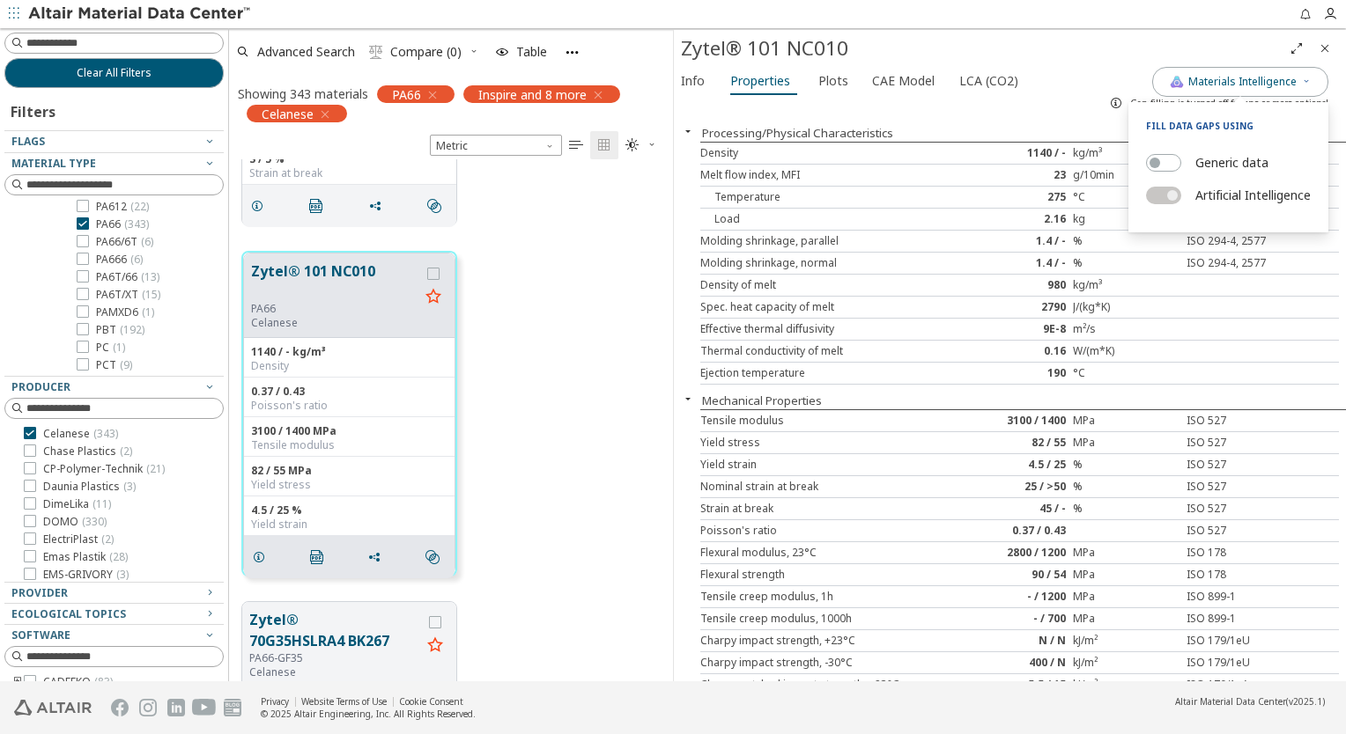
click at [1024, 278] on div "980" at bounding box center [1019, 285] width 107 height 14
click at [1048, 326] on div "9E-8" at bounding box center [1019, 329] width 107 height 14
